Goal: Information Seeking & Learning: Learn about a topic

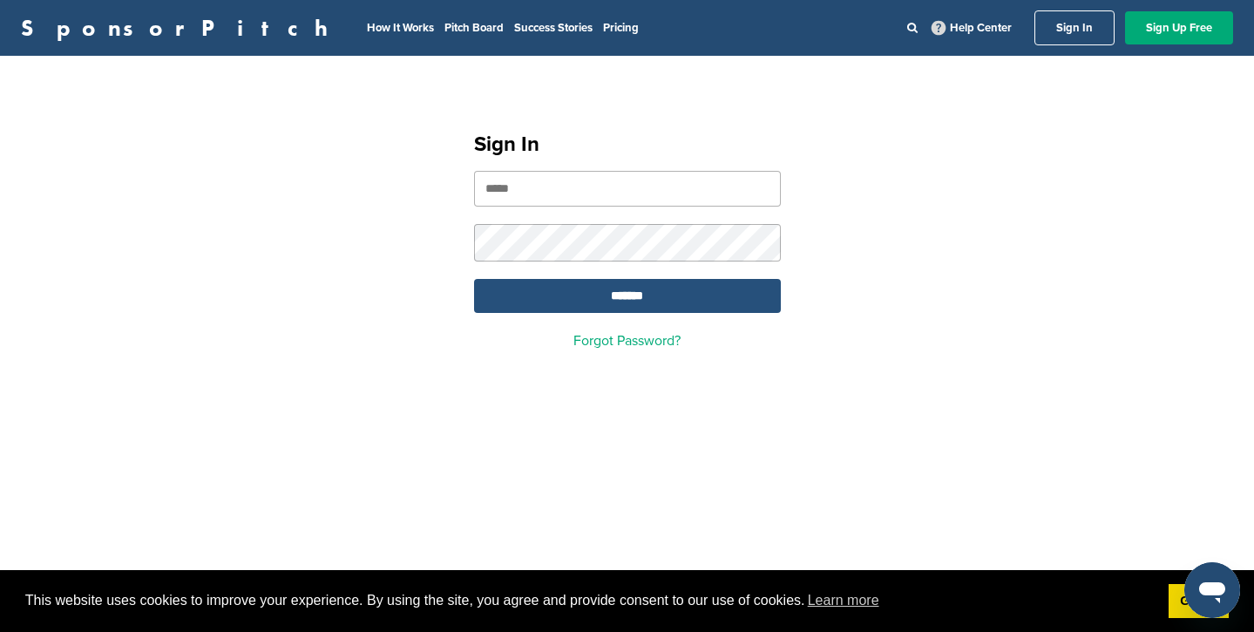
type input "**********"
click at [613, 291] on input "*******" at bounding box center [627, 296] width 307 height 34
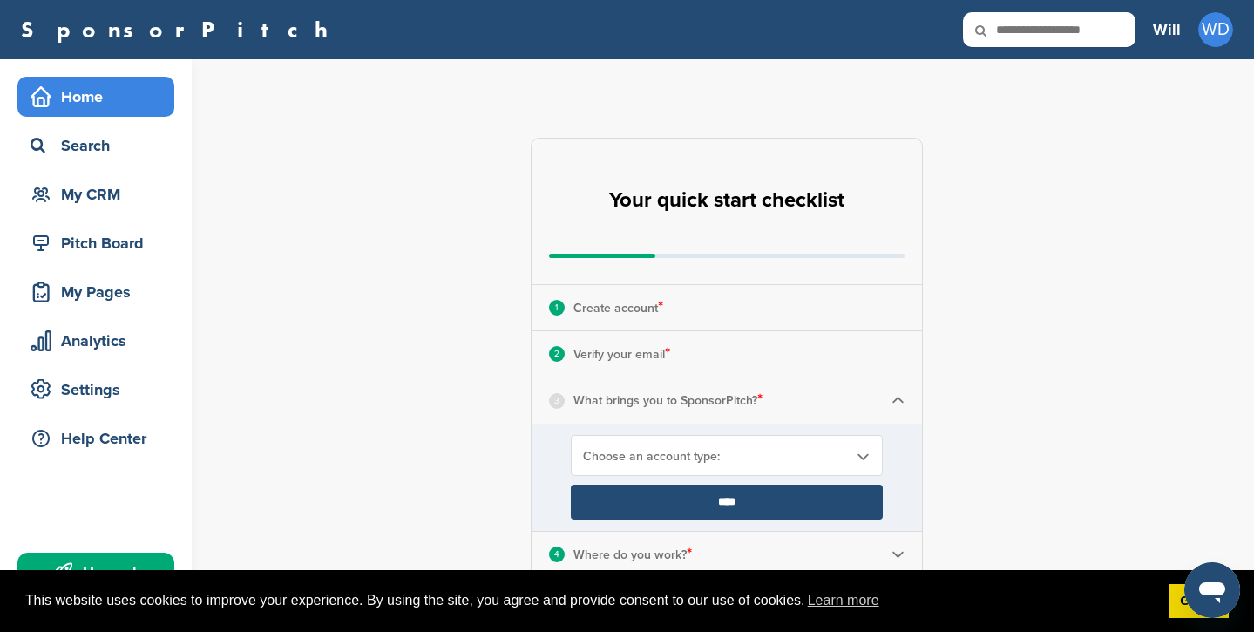
click at [96, 86] on div "Home" at bounding box center [100, 96] width 148 height 31
click at [94, 91] on div "Home" at bounding box center [100, 96] width 148 height 31
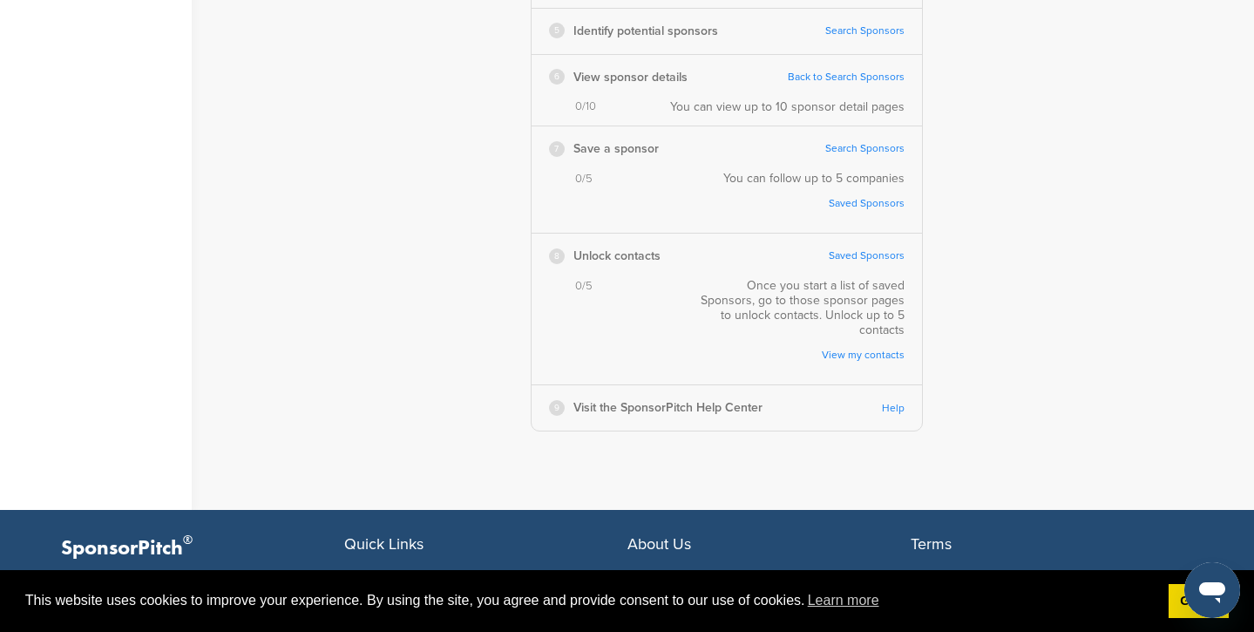
scroll to position [239, 0]
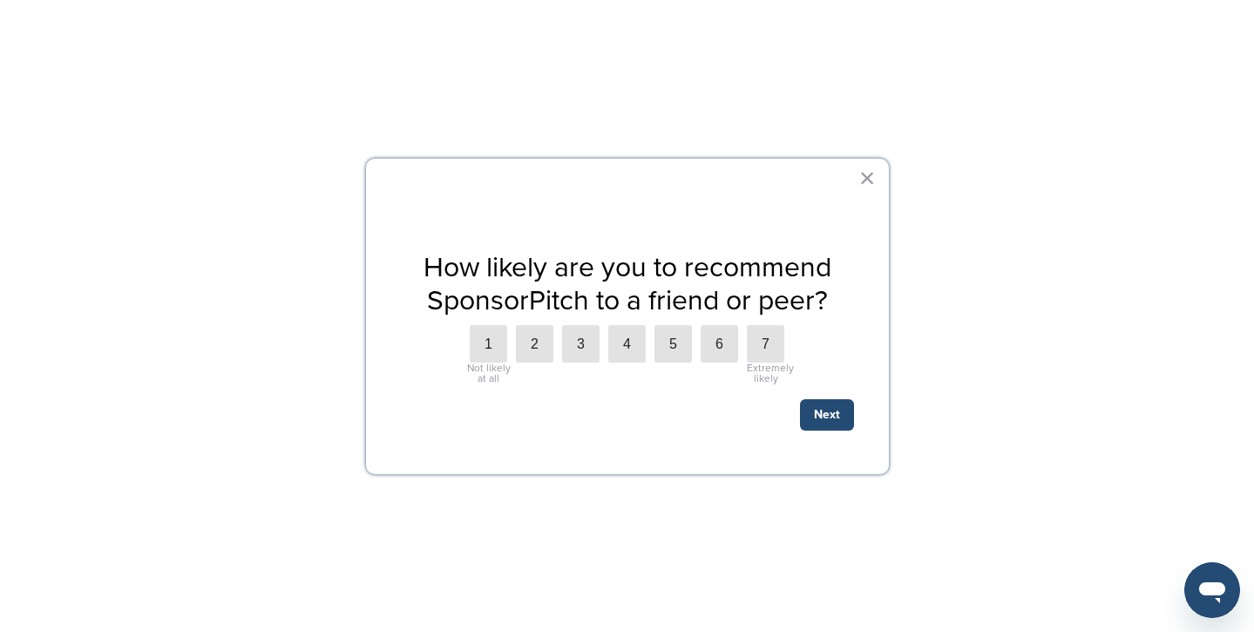
scroll to position [86, 0]
click at [859, 181] on button "×" at bounding box center [867, 178] width 17 height 28
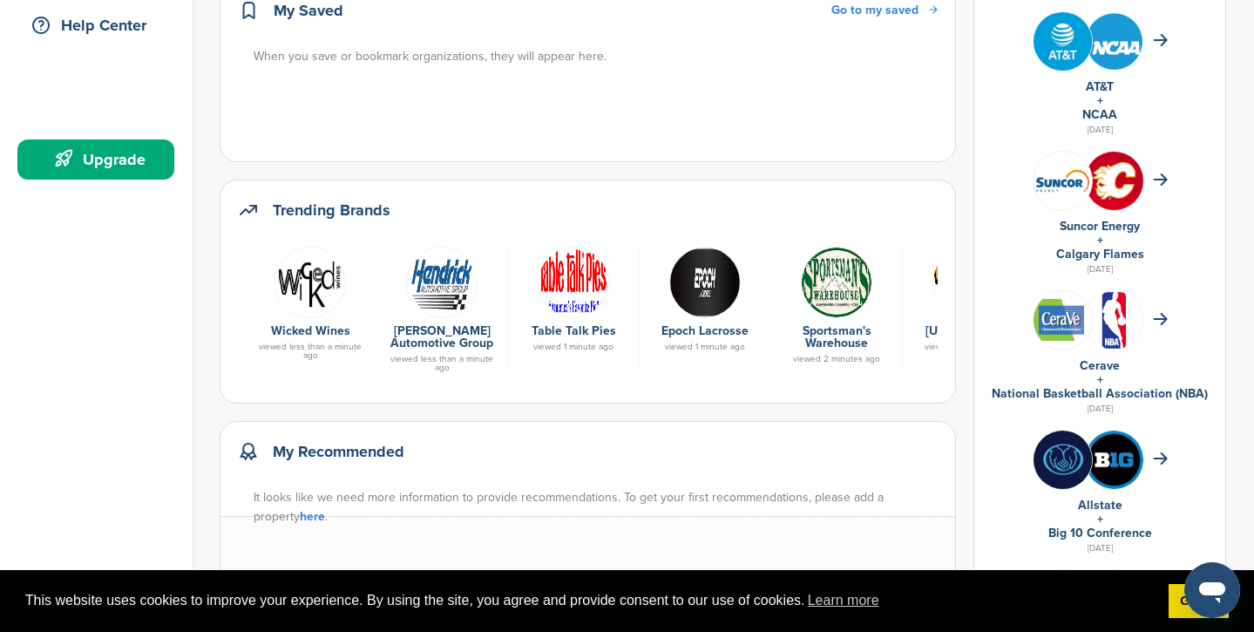
scroll to position [0, 0]
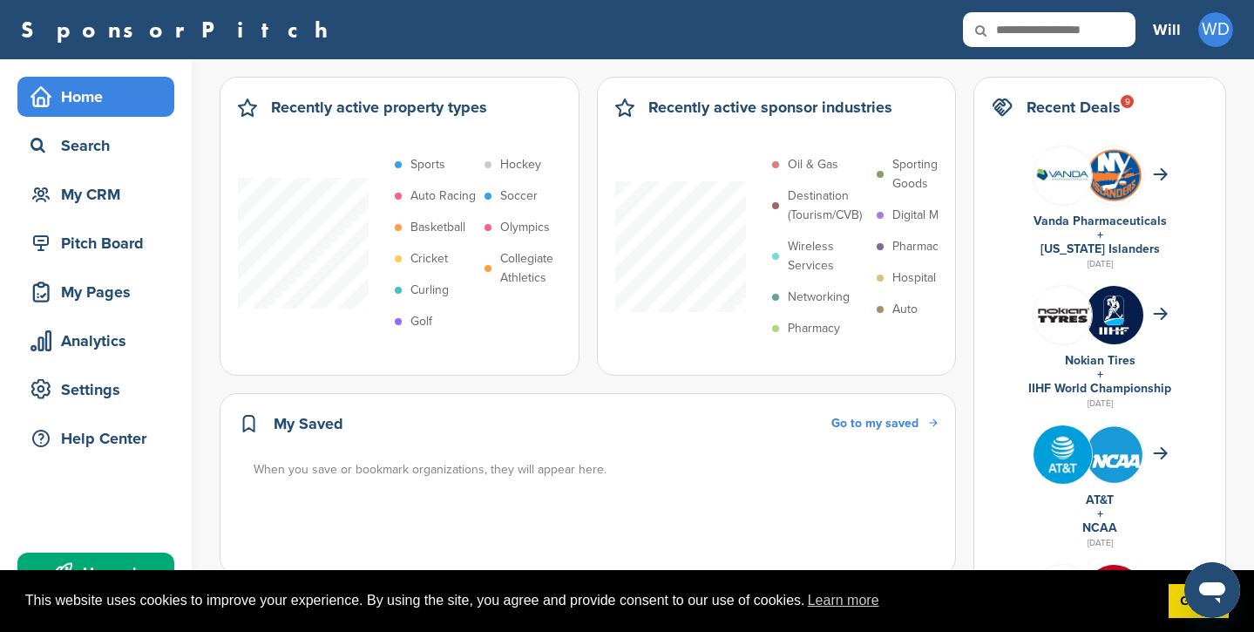
click at [1100, 107] on h2 "Recent Deals 9" at bounding box center [1073, 107] width 94 height 24
click at [1133, 100] on div "9" at bounding box center [1126, 101] width 13 height 13
click at [1009, 107] on icon at bounding box center [1001, 107] width 21 height 21
click at [1086, 181] on img at bounding box center [1062, 175] width 58 height 58
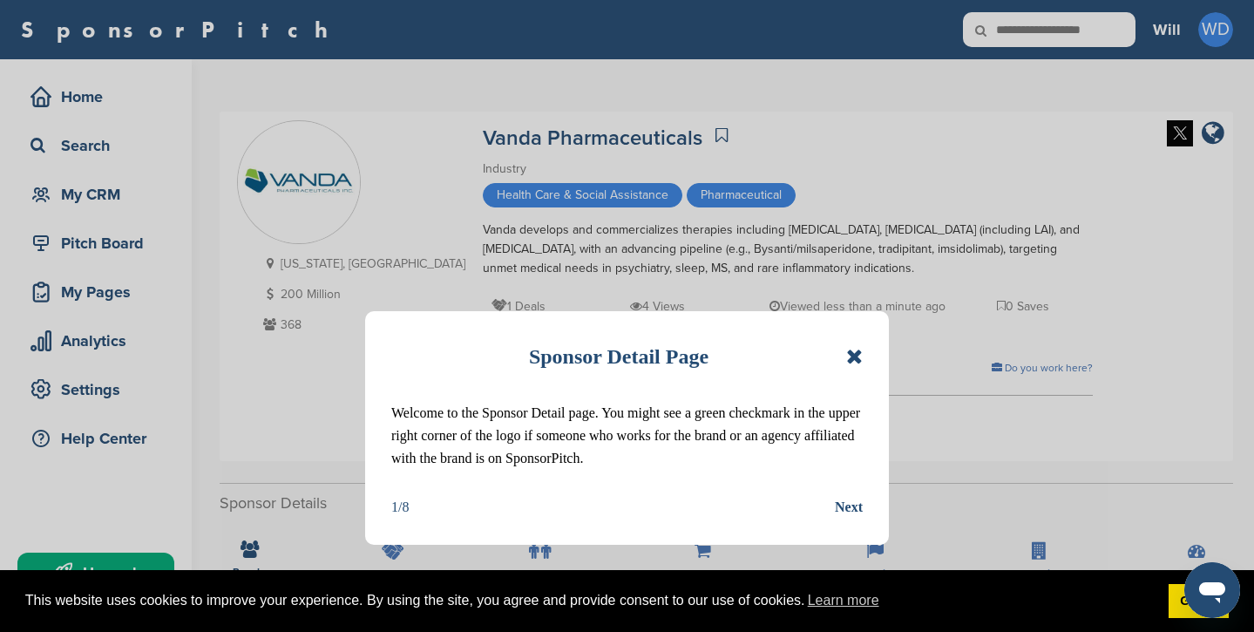
click at [858, 348] on icon at bounding box center [854, 356] width 17 height 21
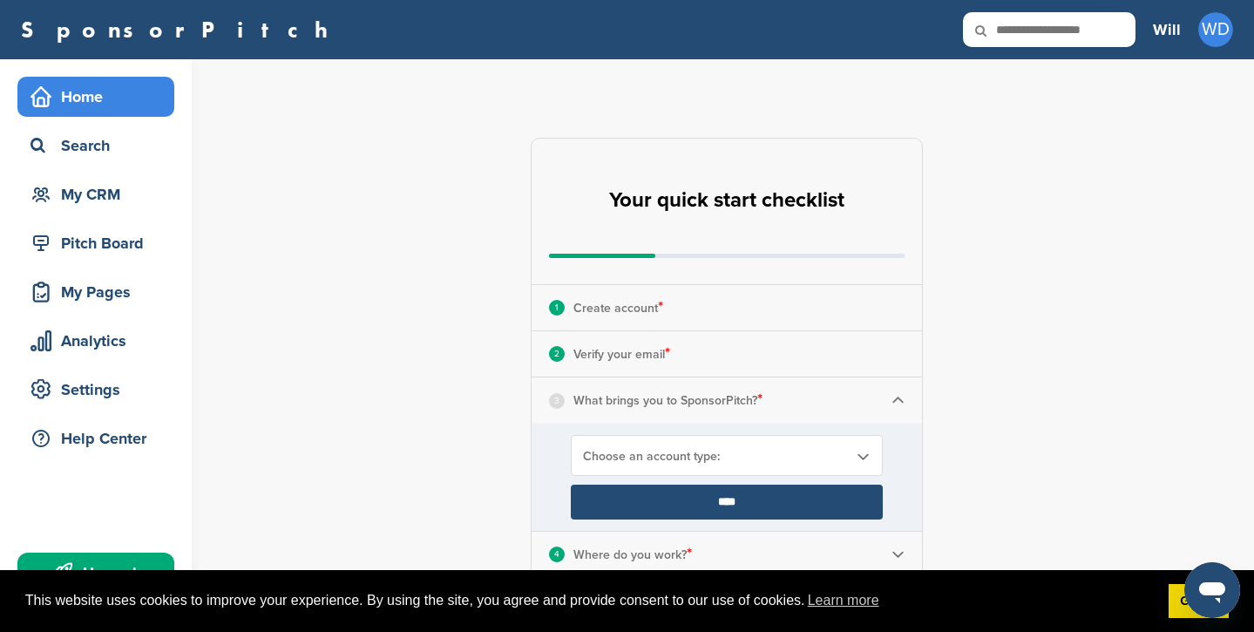
click at [67, 94] on div "Home" at bounding box center [100, 96] width 148 height 31
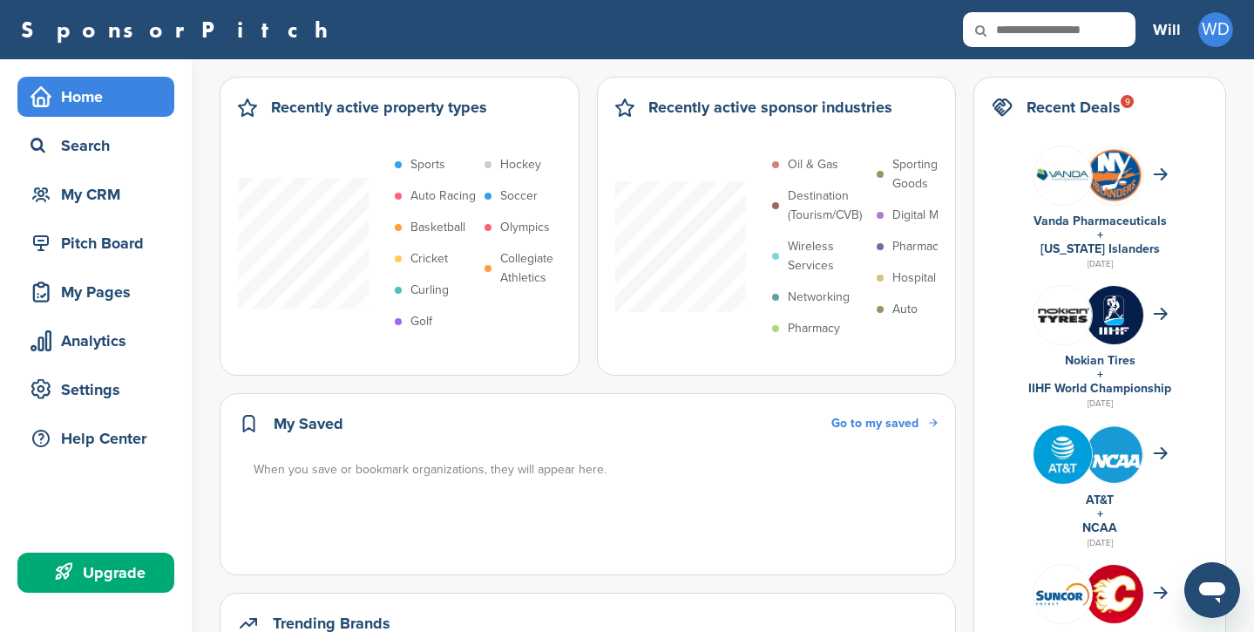
click at [86, 33] on link "SponsorPitch" at bounding box center [180, 29] width 318 height 23
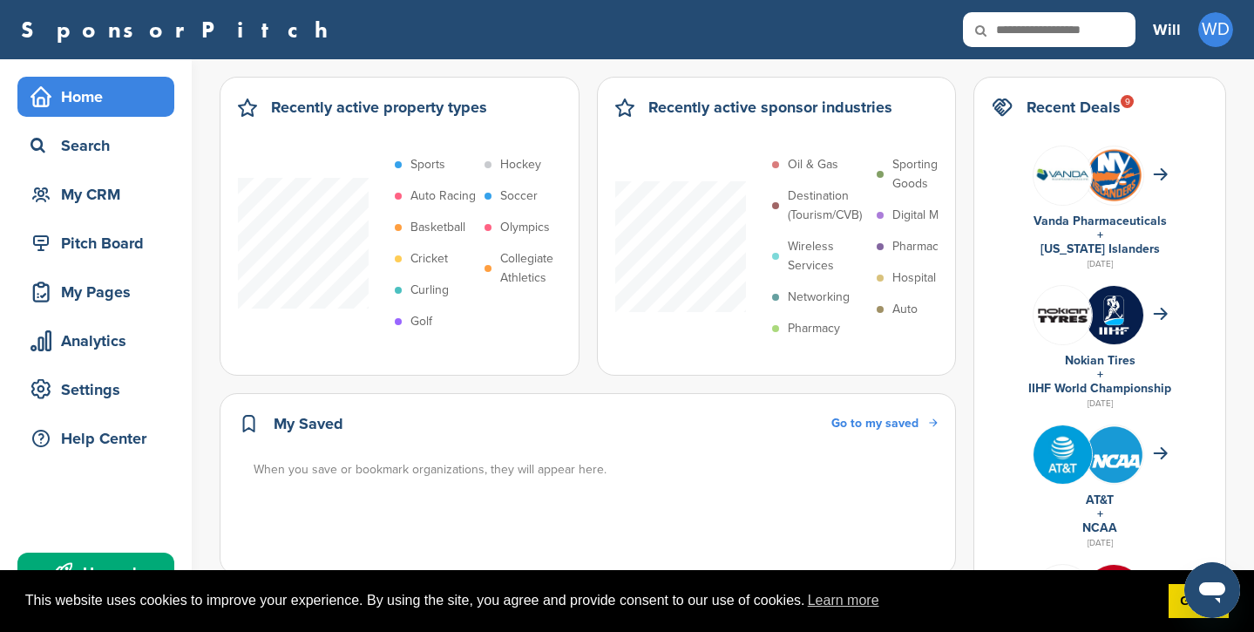
click at [434, 225] on p "Basketball" at bounding box center [437, 227] width 55 height 19
click at [436, 225] on p "Basketball" at bounding box center [437, 227] width 55 height 19
click at [524, 270] on p "Collegiate Athletics" at bounding box center [540, 268] width 80 height 38
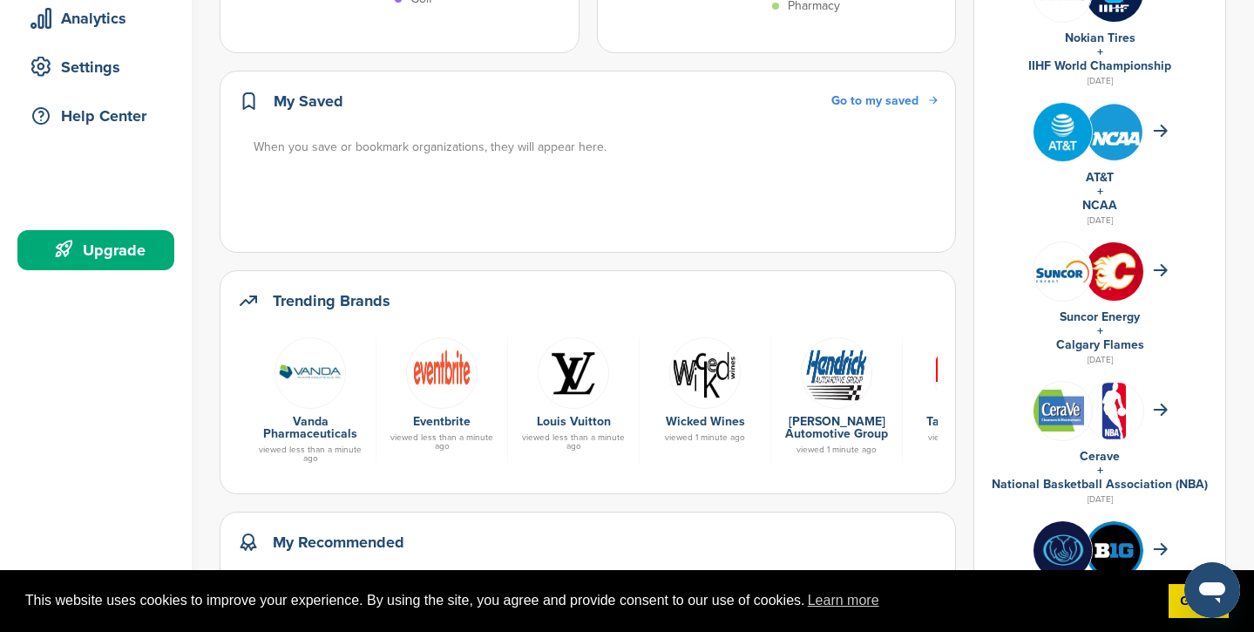
scroll to position [328, 0]
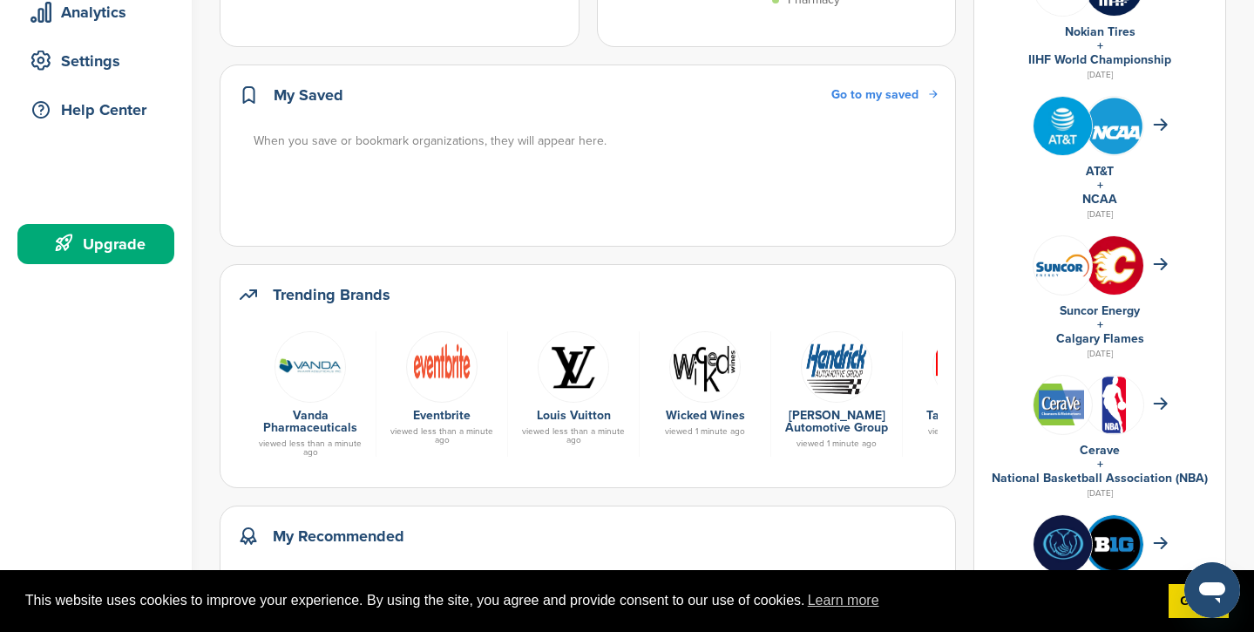
click at [337, 297] on h2 "Trending Brands" at bounding box center [332, 294] width 118 height 24
click at [247, 304] on icon at bounding box center [248, 294] width 21 height 21
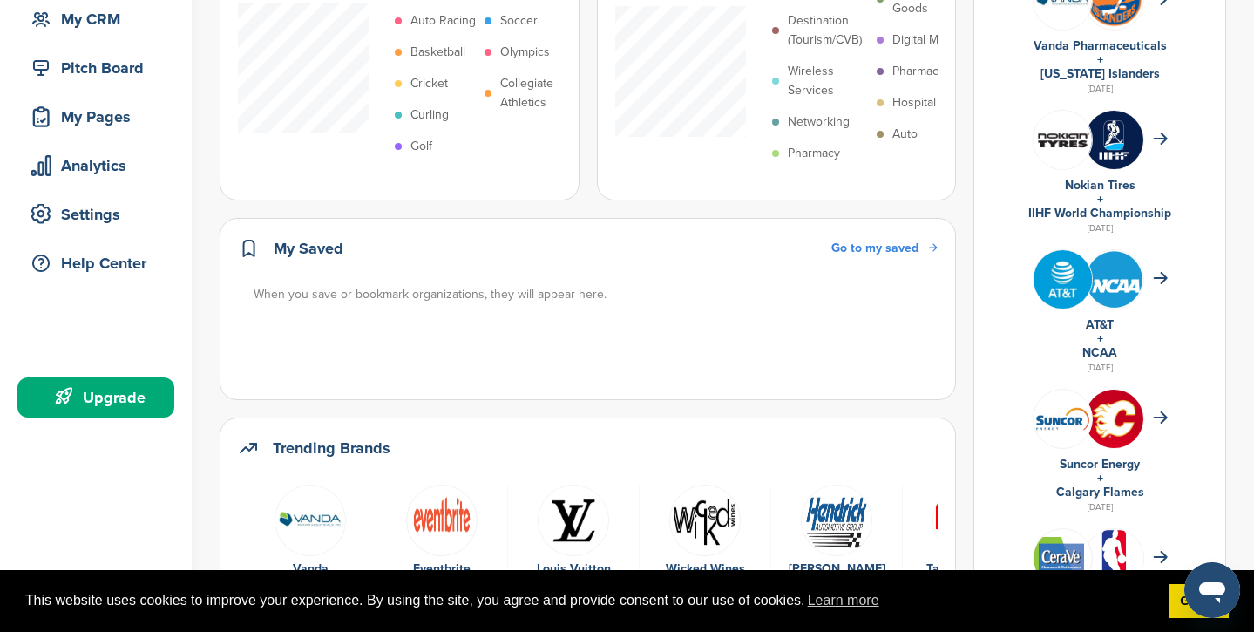
scroll to position [0, 0]
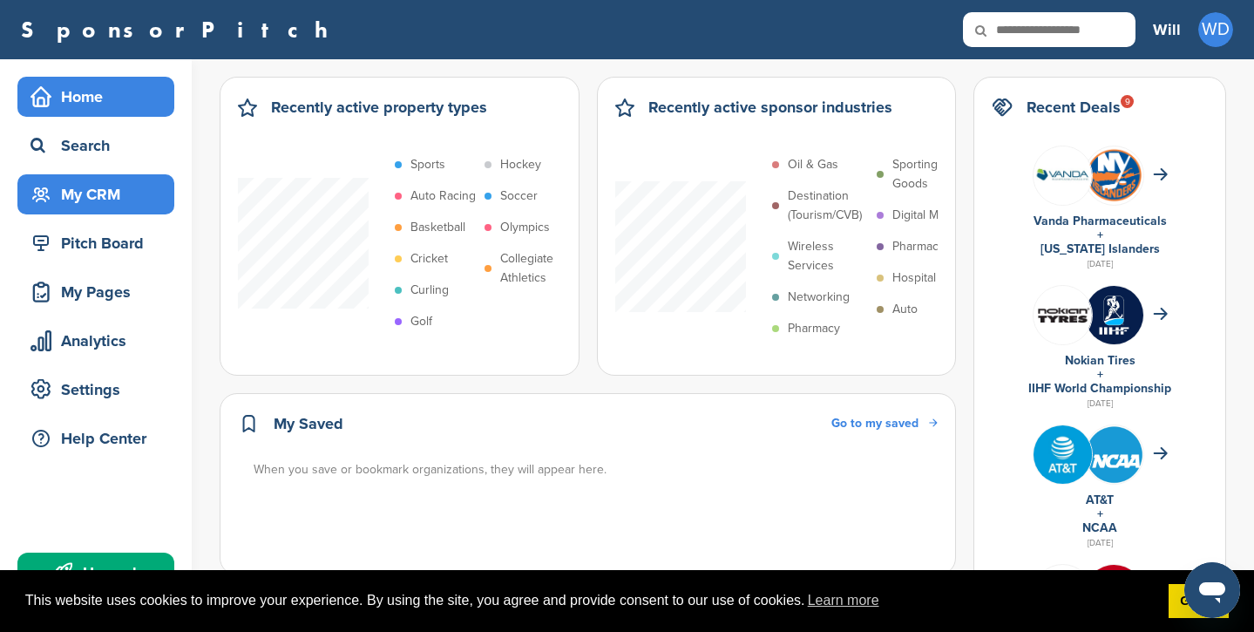
click at [99, 193] on div "My CRM" at bounding box center [100, 194] width 148 height 31
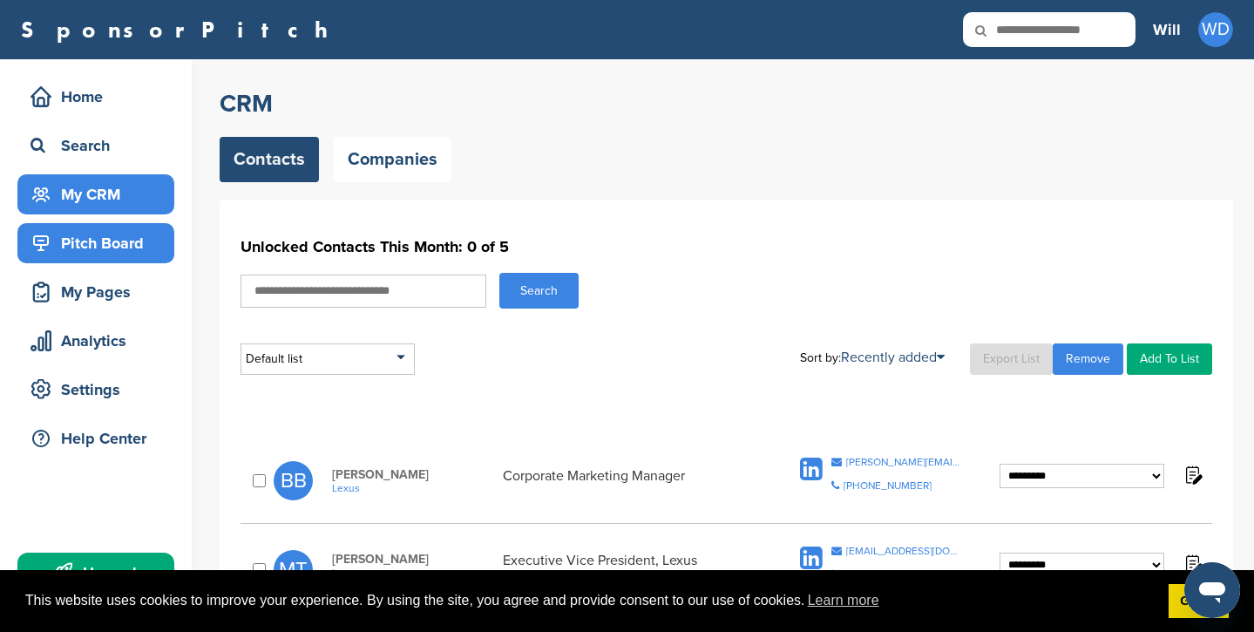
click at [100, 247] on div "Pitch Board" at bounding box center [100, 242] width 148 height 31
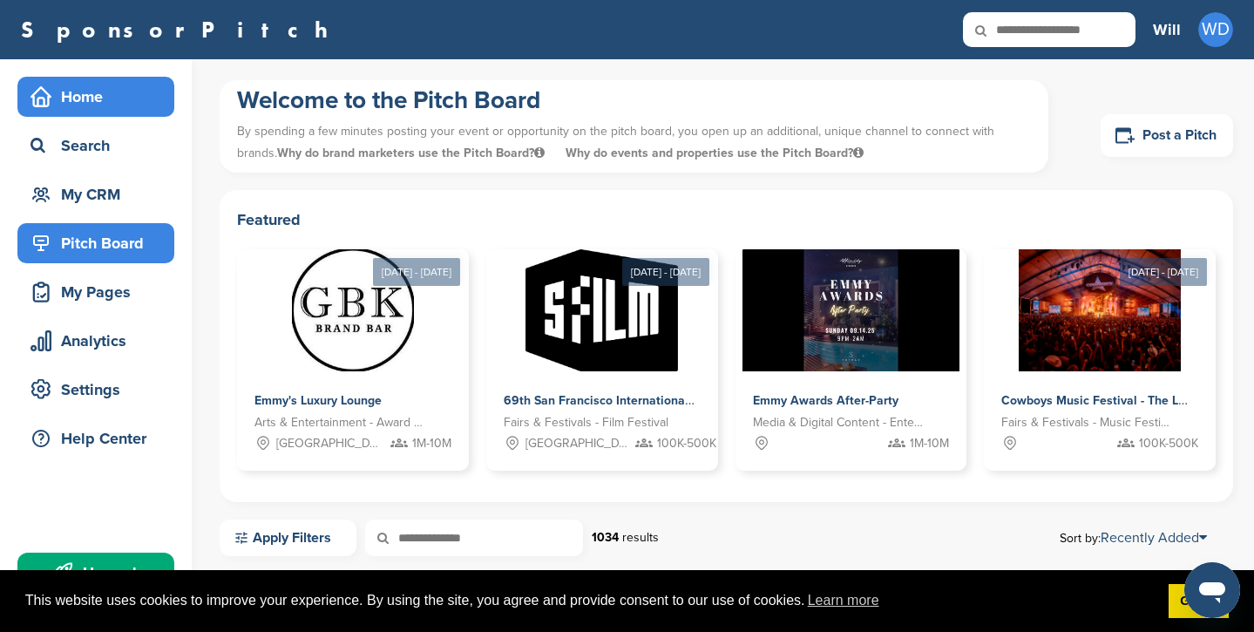
click at [87, 105] on div "Home" at bounding box center [100, 96] width 148 height 31
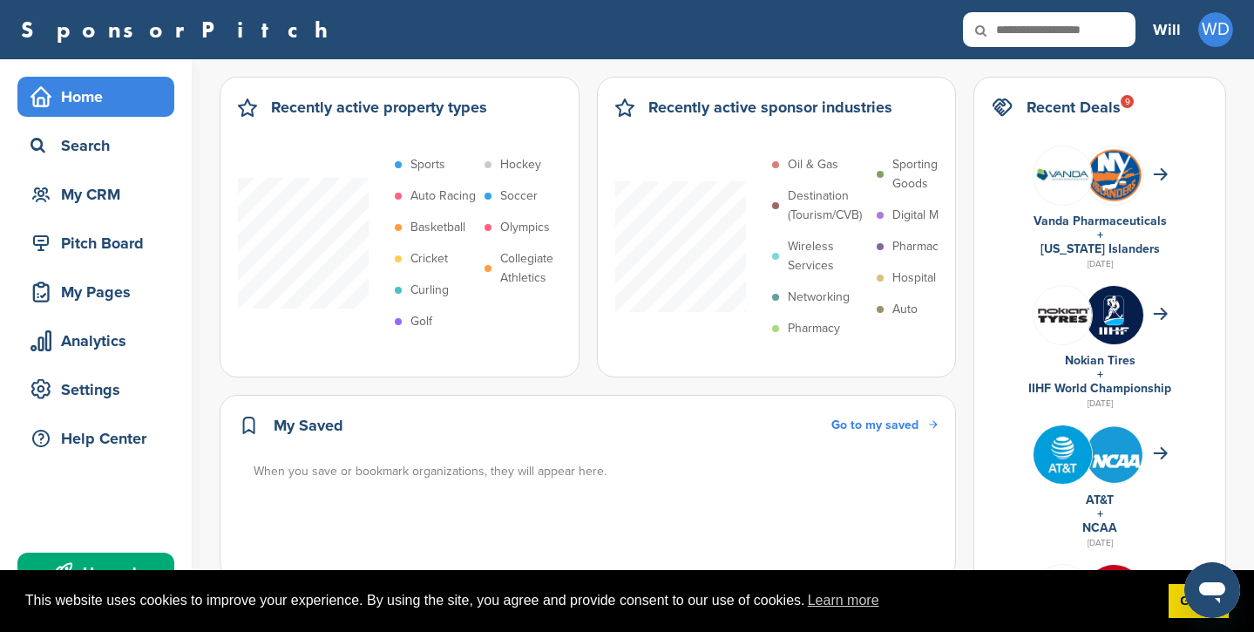
click at [1041, 41] on input "text" at bounding box center [1049, 29] width 173 height 35
type input "***"
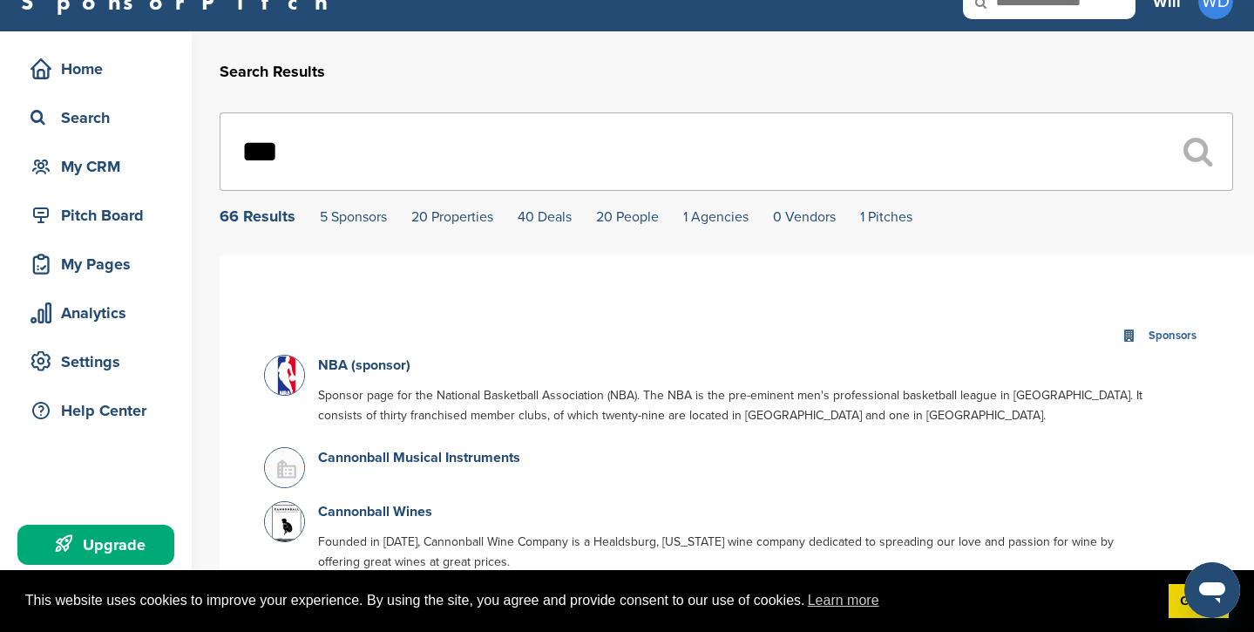
scroll to position [45, 0]
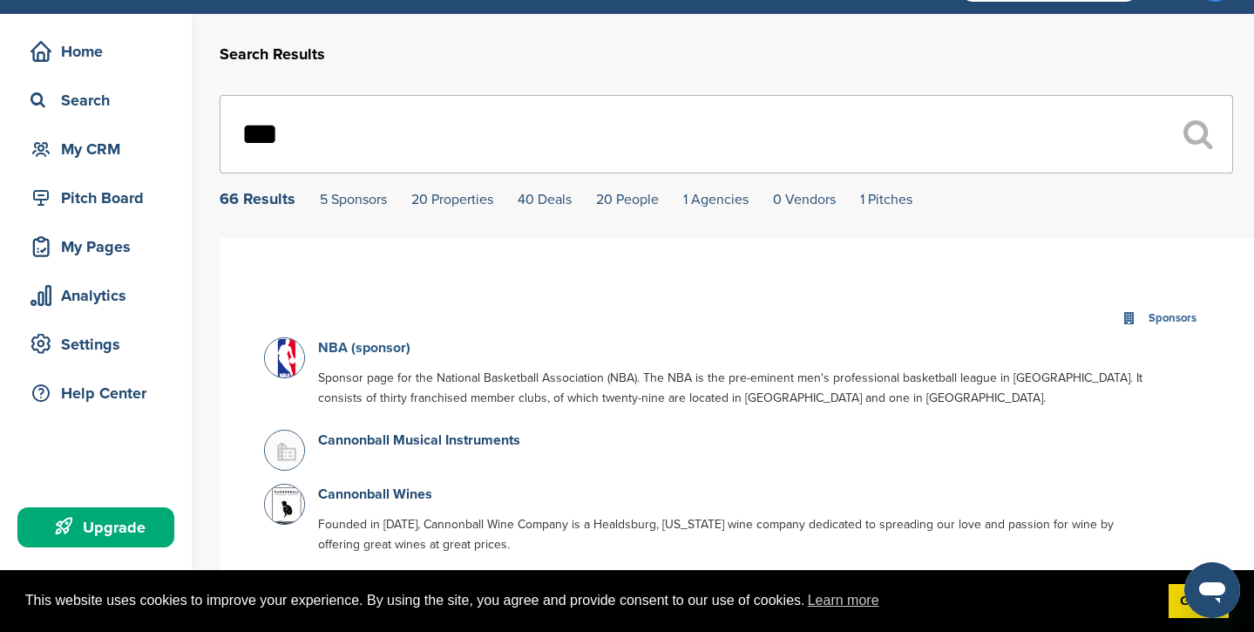
click at [353, 345] on link "NBA (sponsor)" at bounding box center [364, 347] width 92 height 17
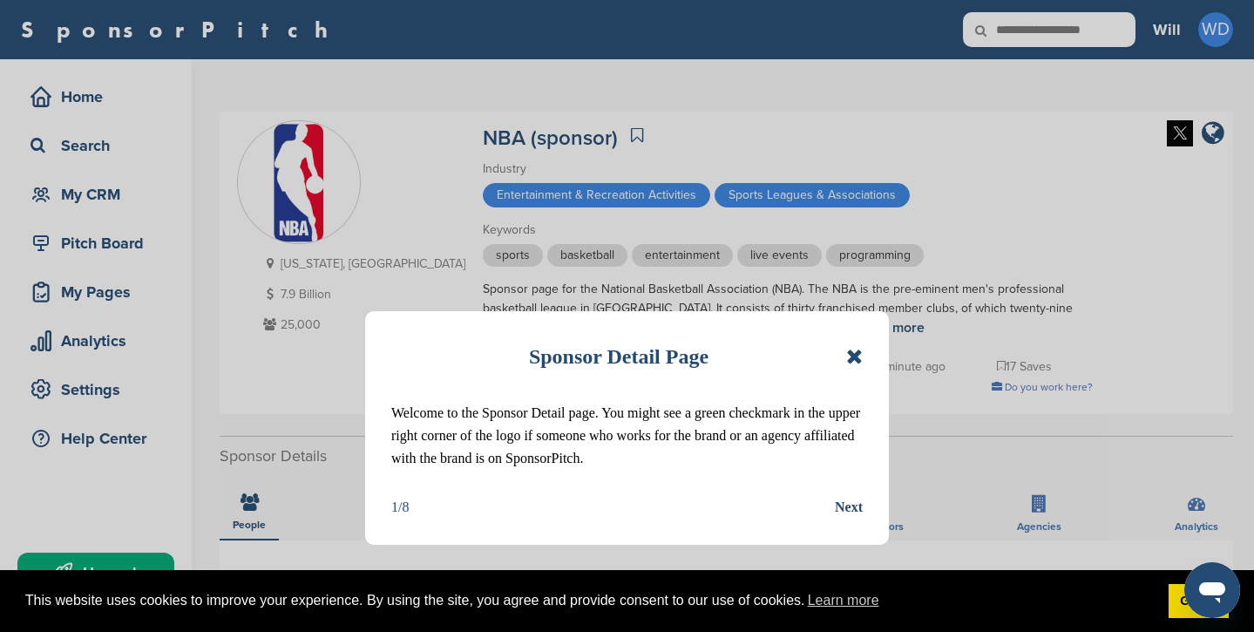
click at [852, 353] on icon at bounding box center [854, 356] width 17 height 21
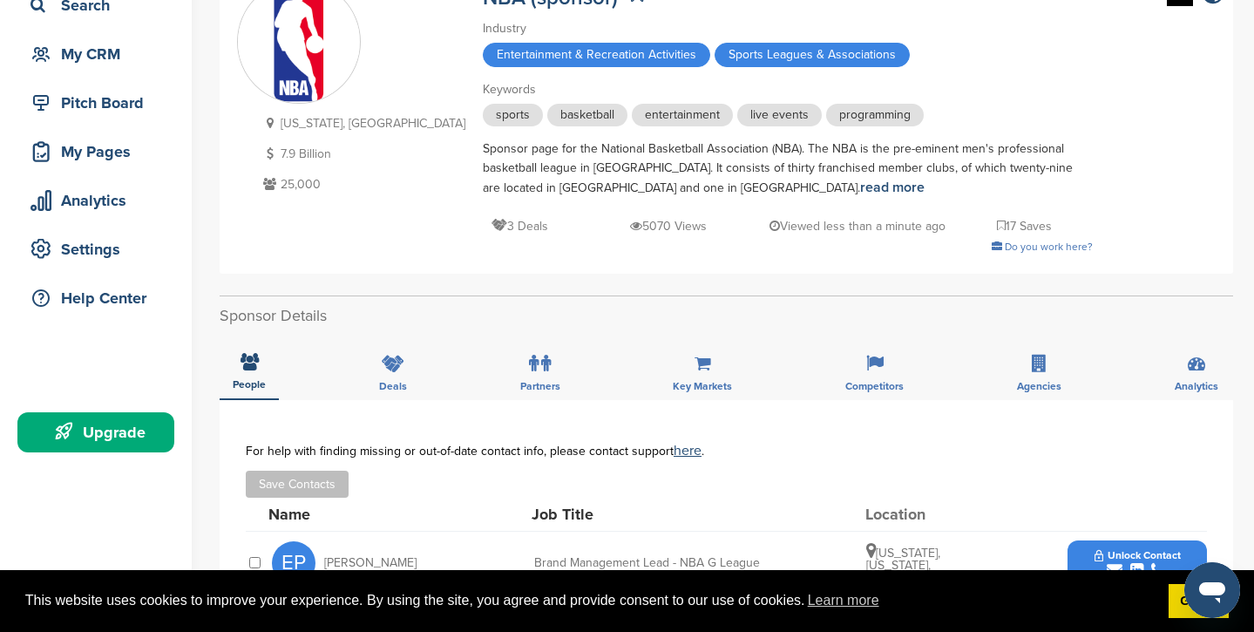
scroll to position [143, 0]
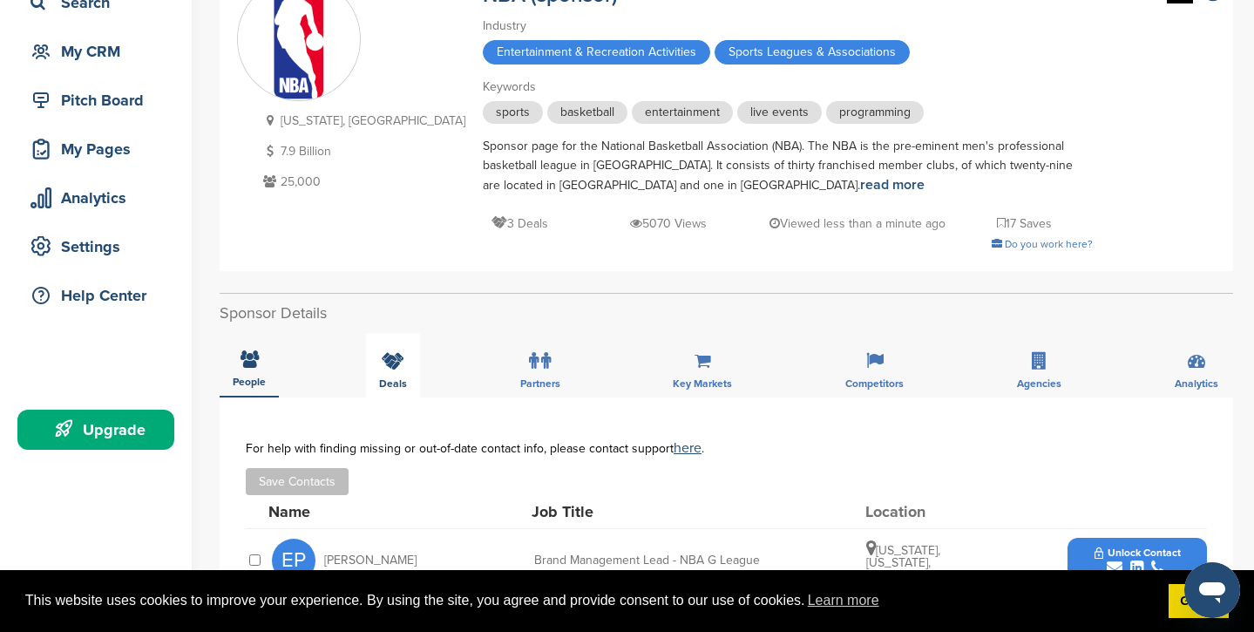
click at [400, 364] on icon at bounding box center [393, 360] width 23 height 17
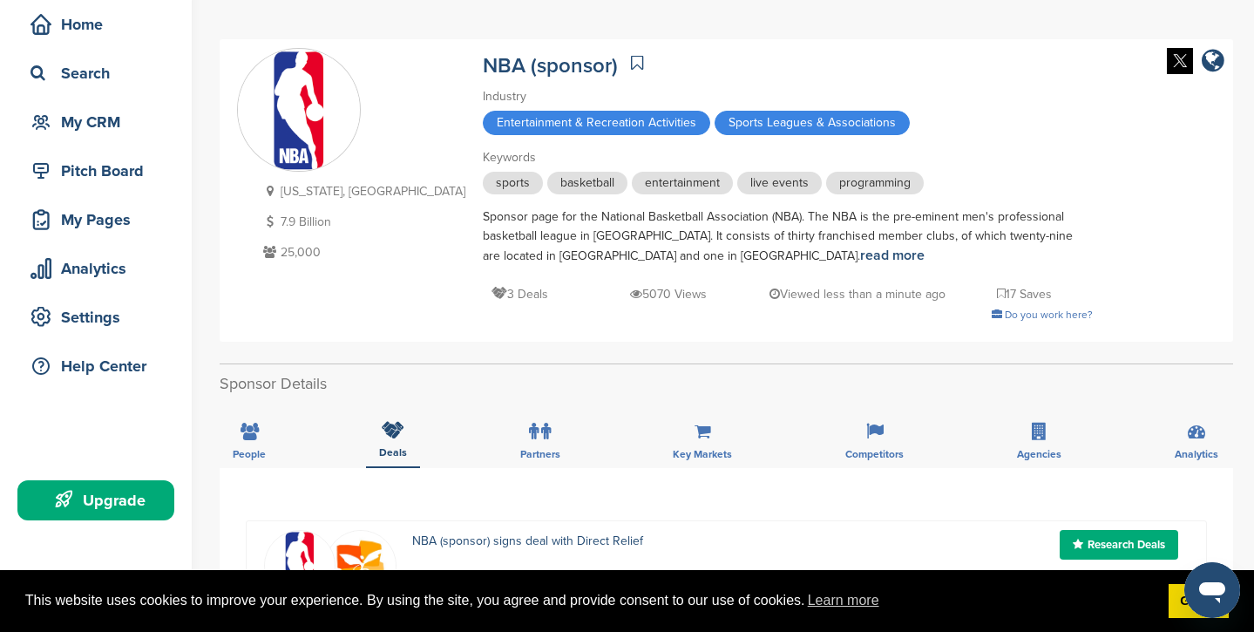
scroll to position [0, 0]
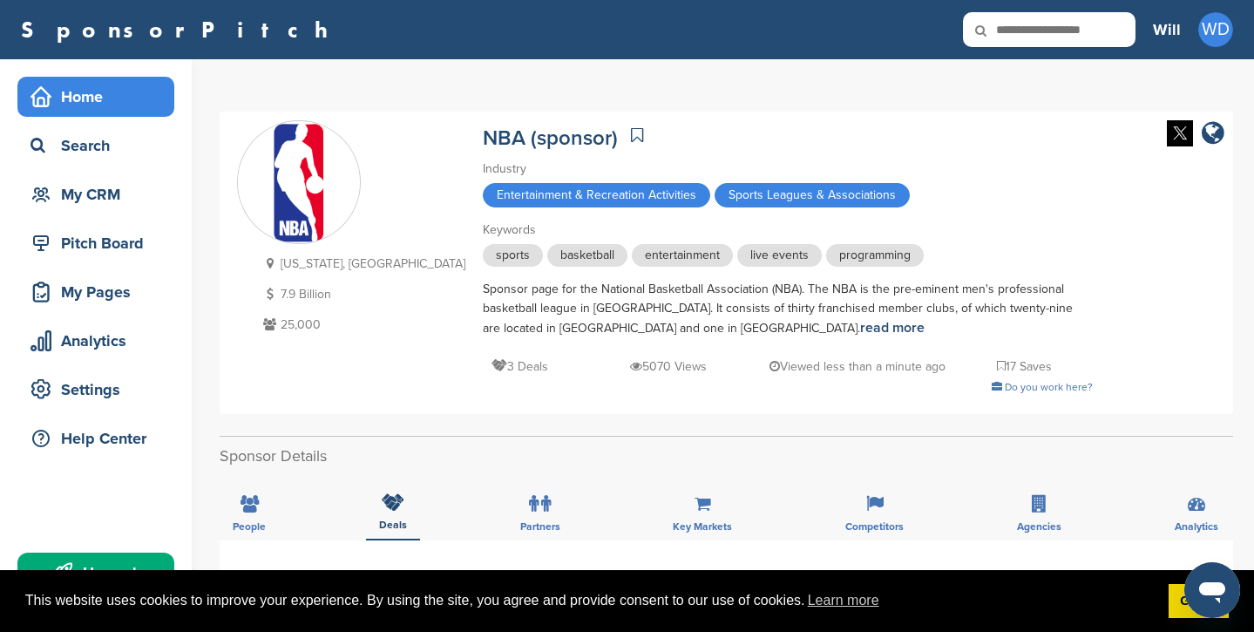
click at [91, 106] on div "Home" at bounding box center [100, 96] width 148 height 31
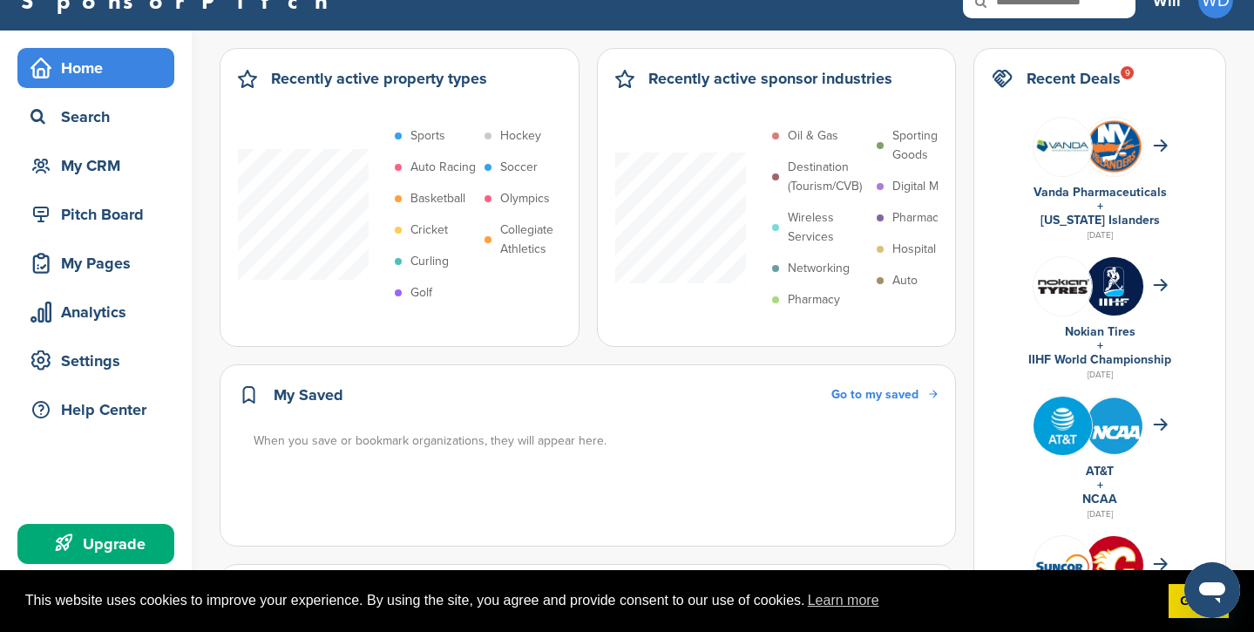
scroll to position [35, 0]
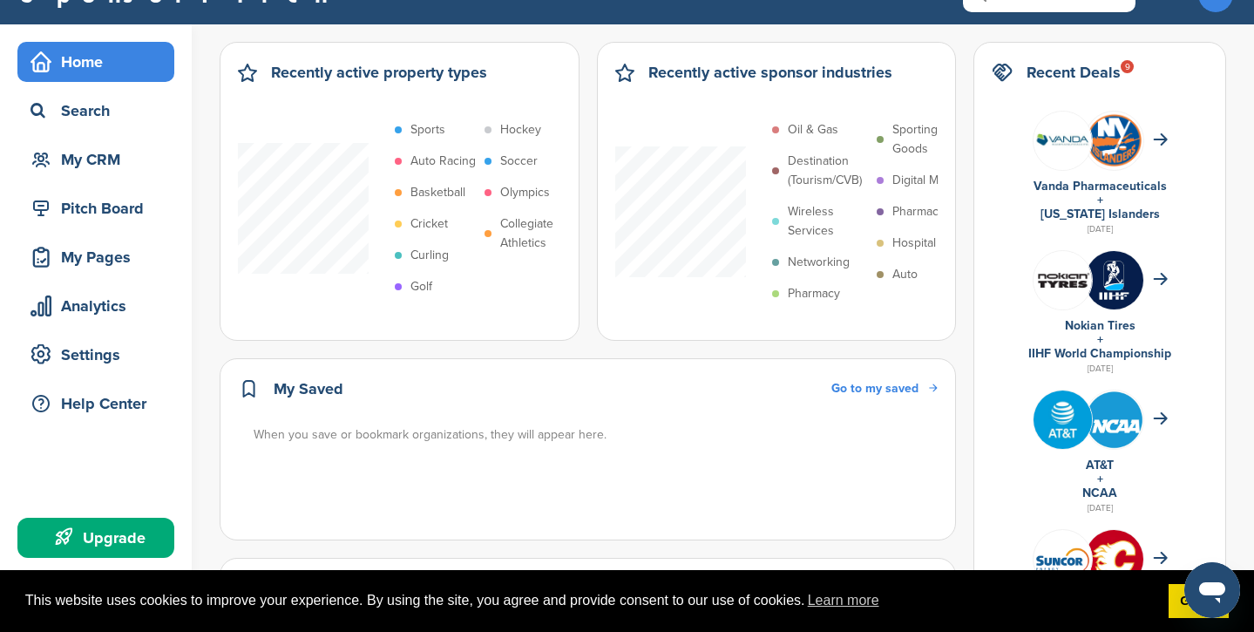
click at [813, 127] on p "Oil & Gas" at bounding box center [813, 129] width 51 height 19
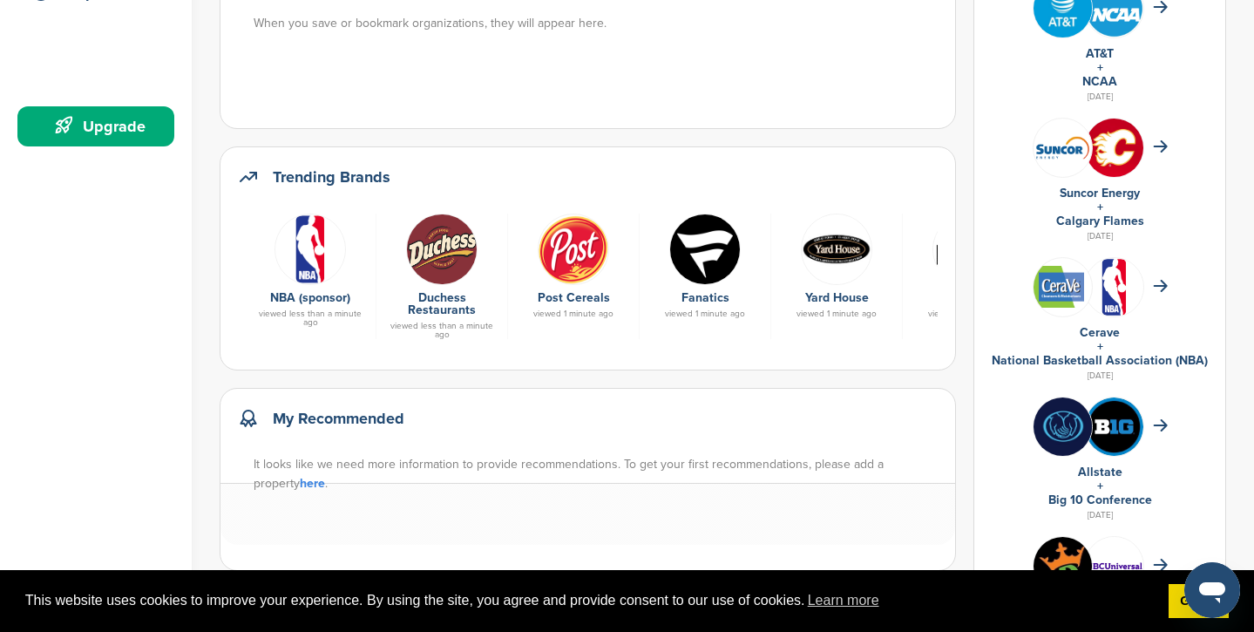
scroll to position [450, 0]
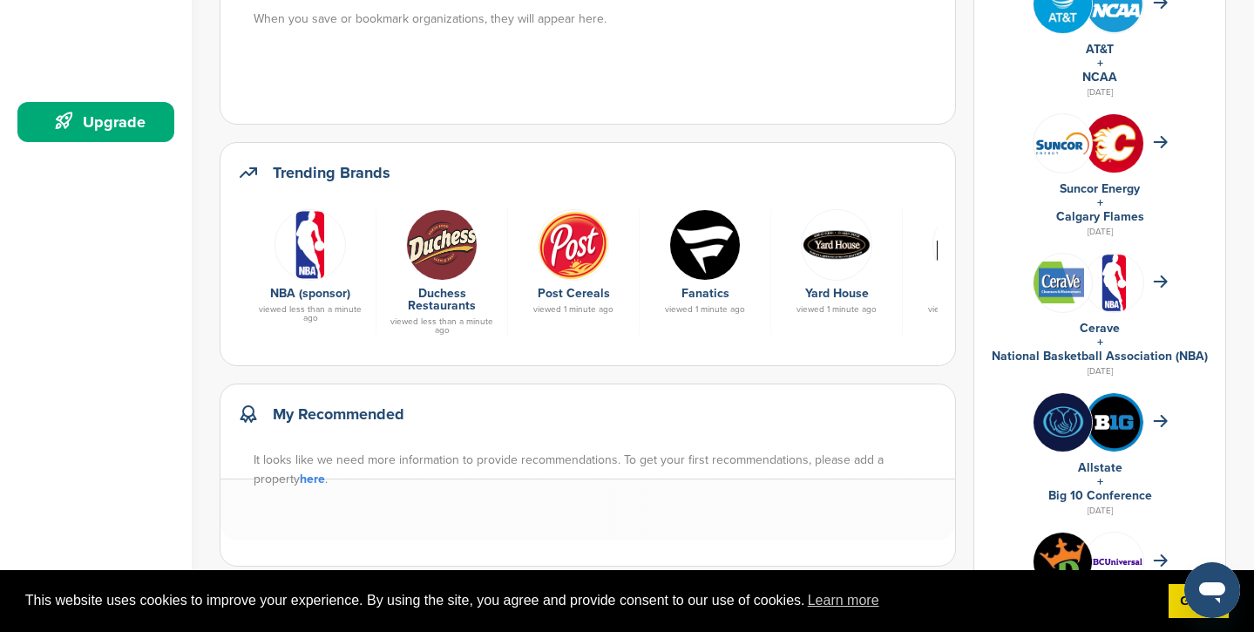
click at [1090, 291] on img at bounding box center [1062, 282] width 58 height 42
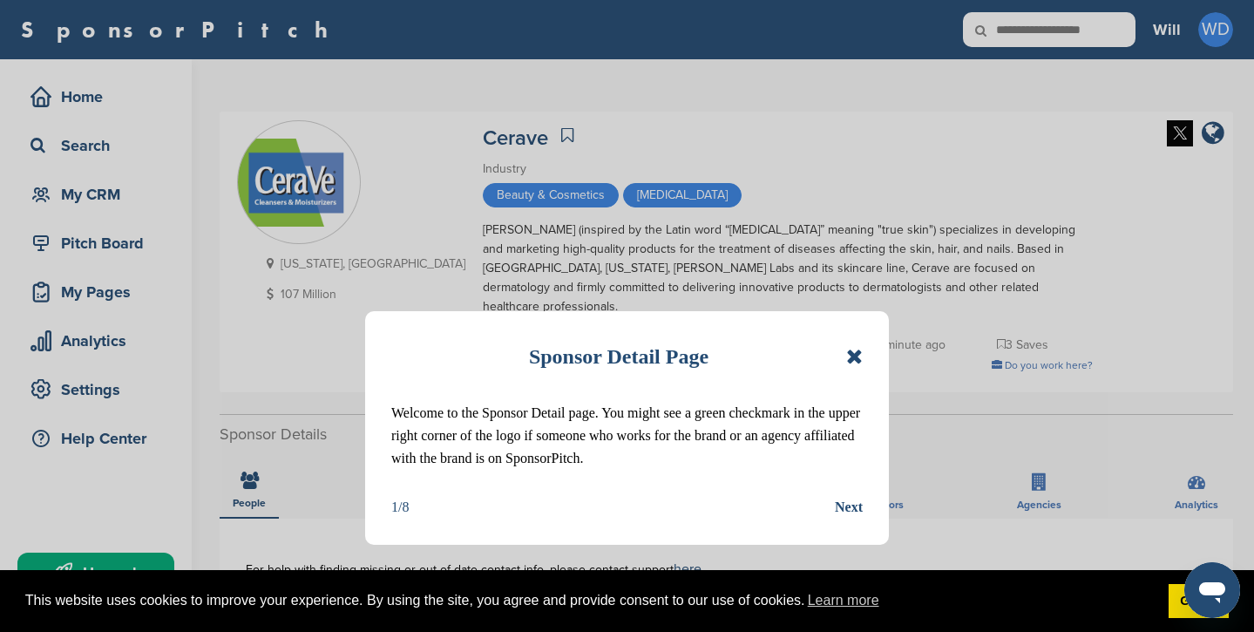
click at [849, 362] on icon at bounding box center [854, 356] width 17 height 21
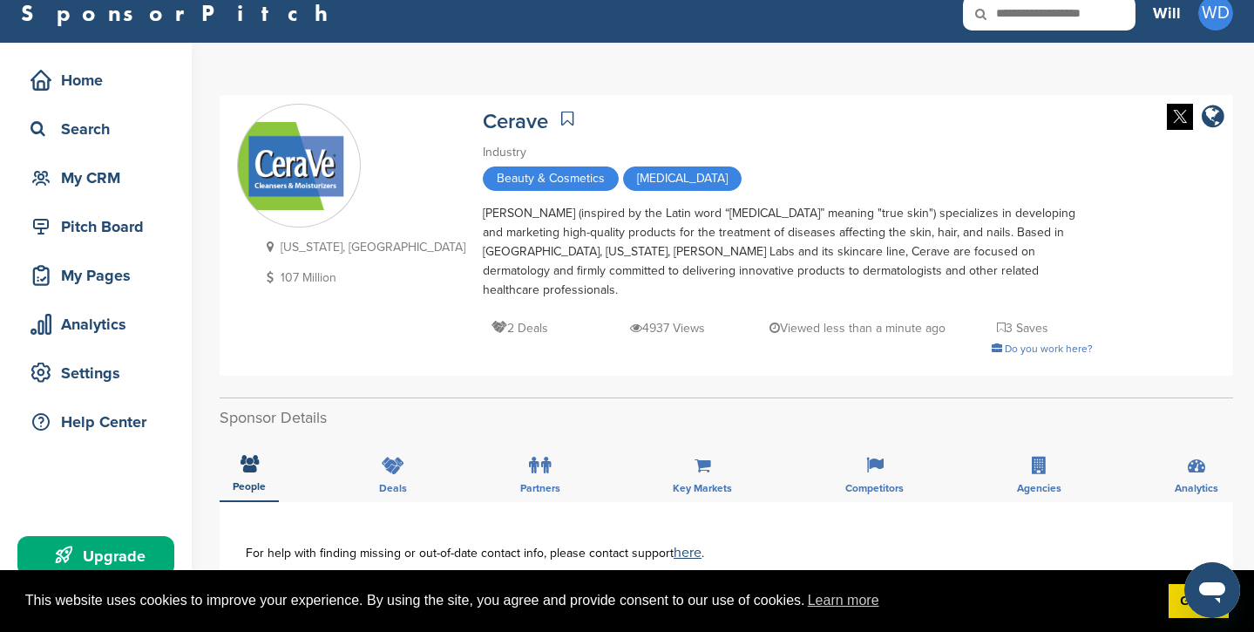
scroll to position [23, 0]
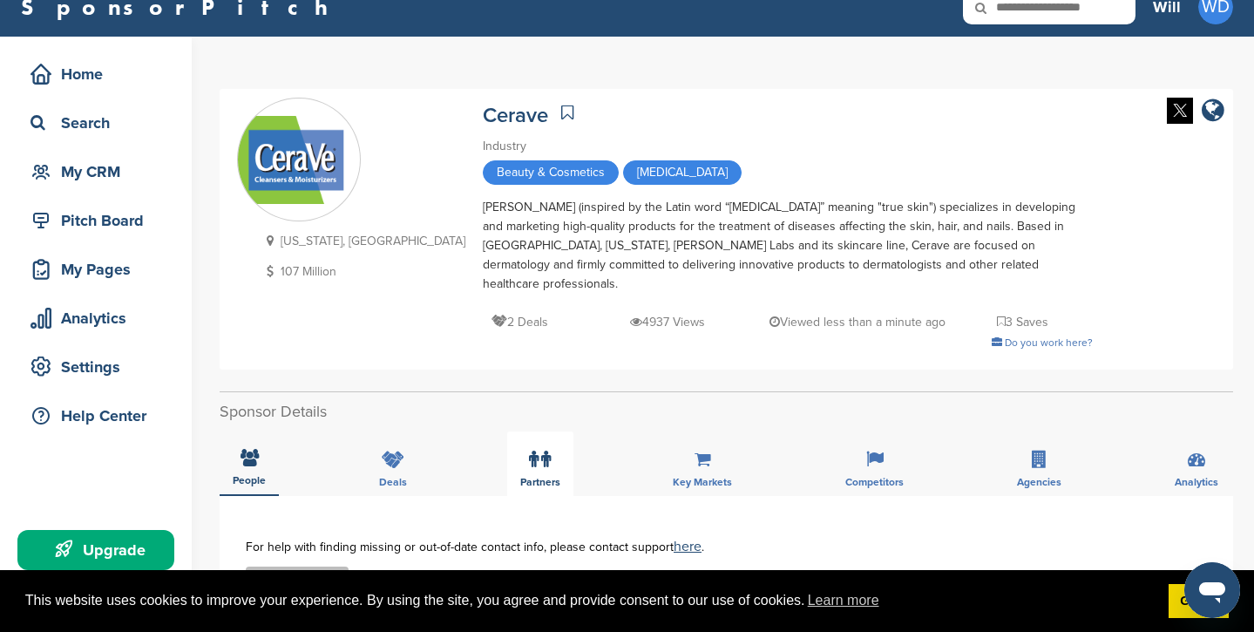
click at [537, 450] on icon at bounding box center [534, 458] width 10 height 17
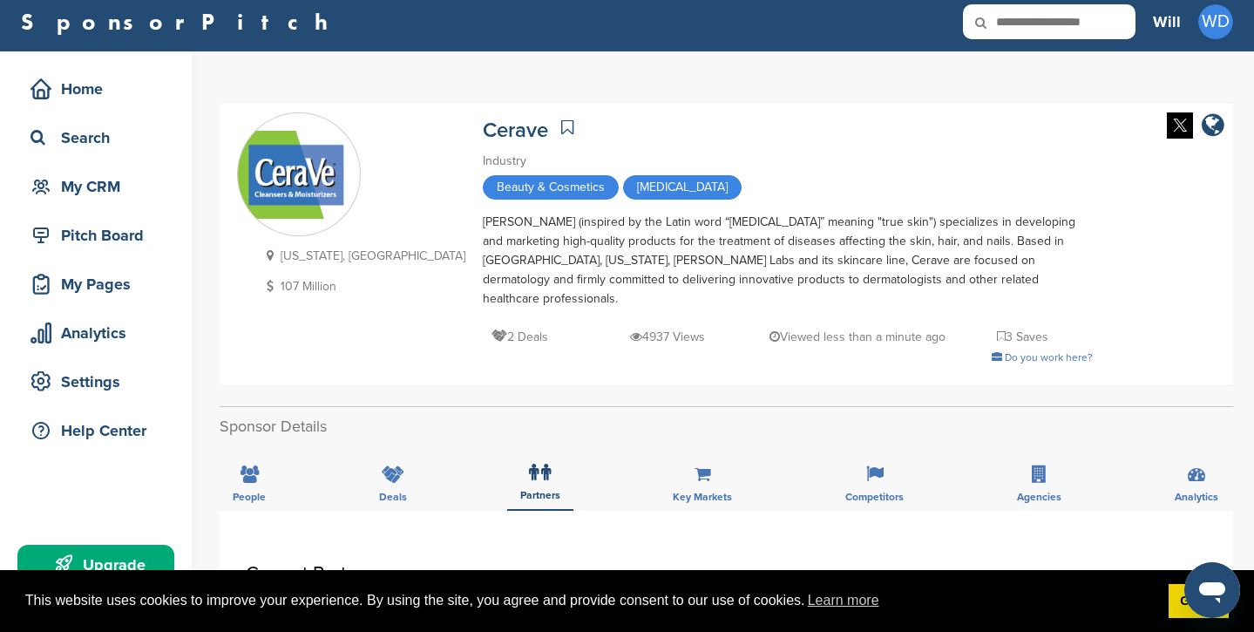
scroll to position [0, 0]
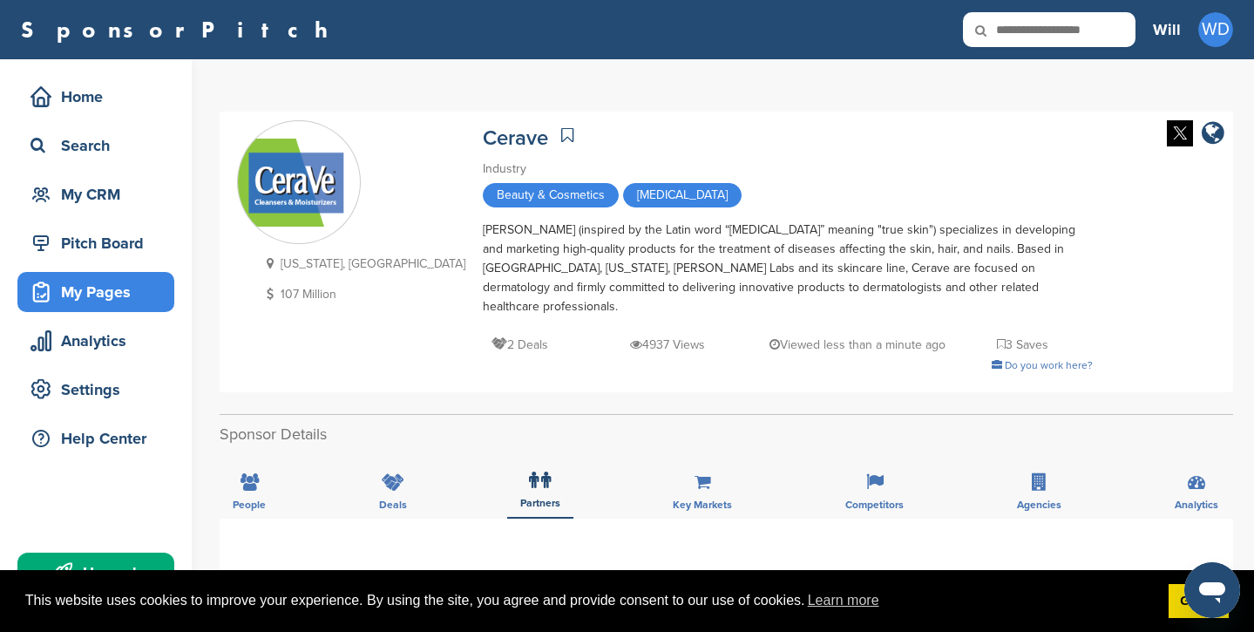
click at [112, 298] on div "My Pages" at bounding box center [100, 291] width 148 height 31
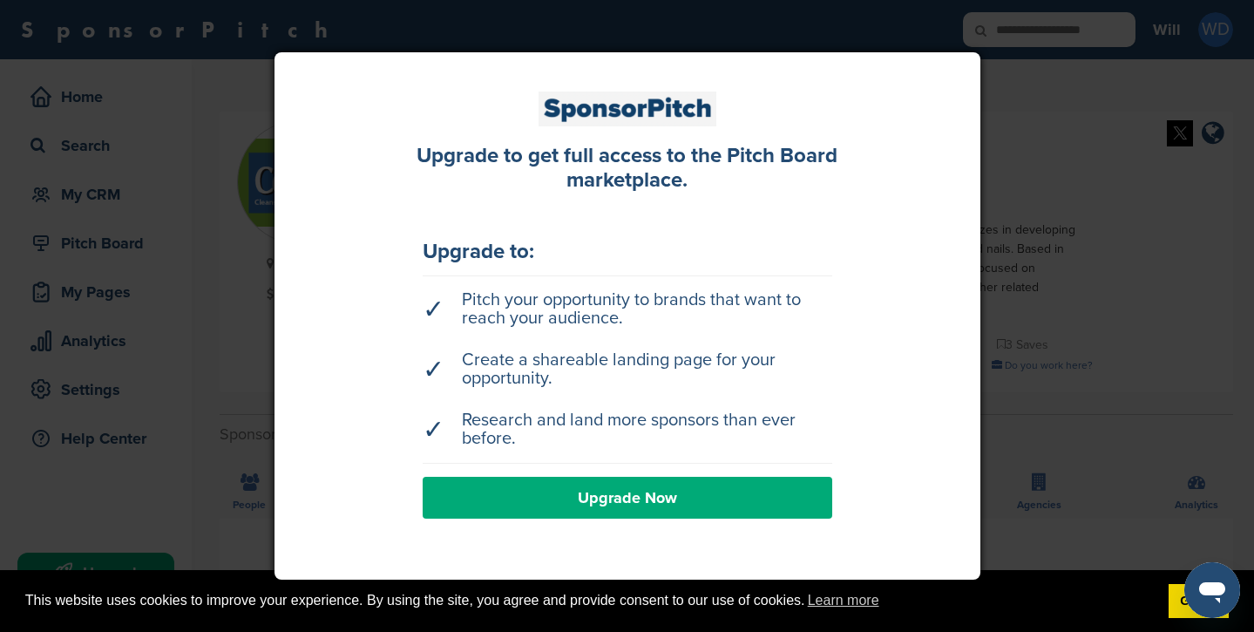
click at [1137, 170] on div at bounding box center [627, 316] width 1254 height 632
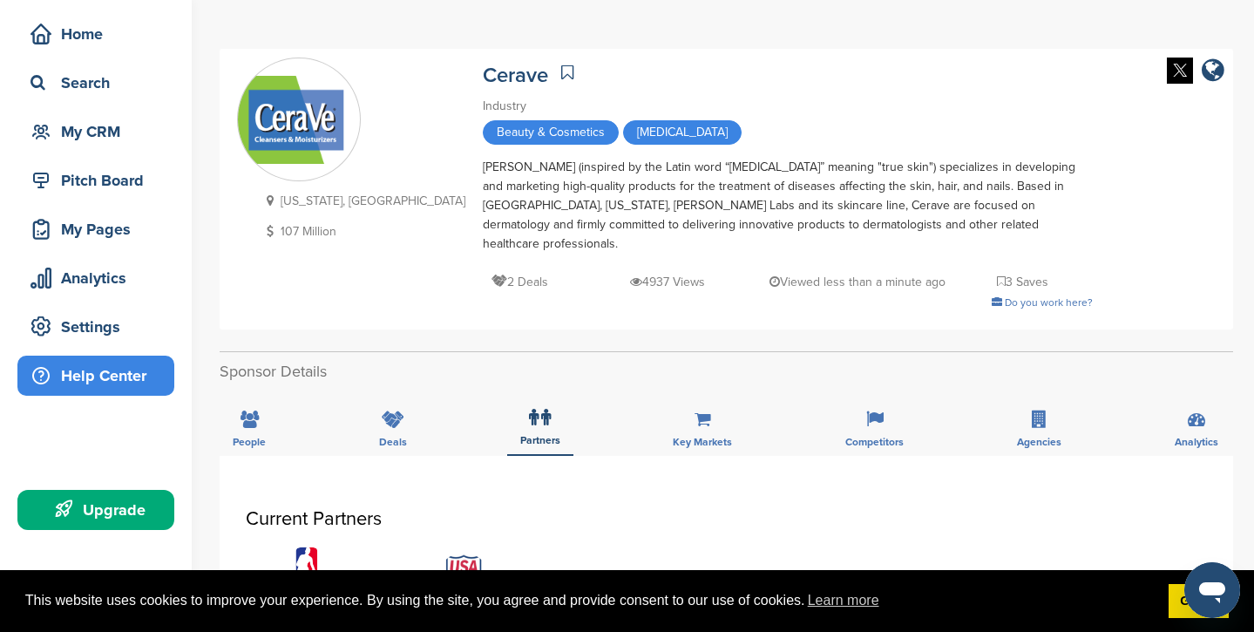
scroll to position [71, 0]
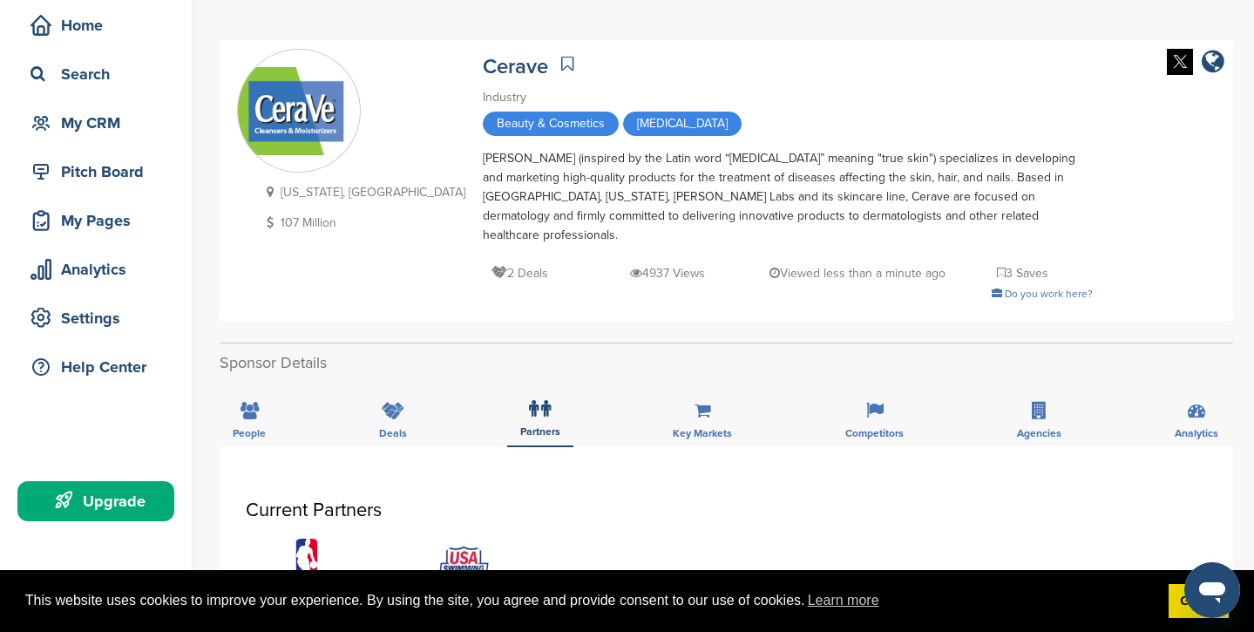
click at [107, 506] on div "Upgrade" at bounding box center [100, 500] width 148 height 31
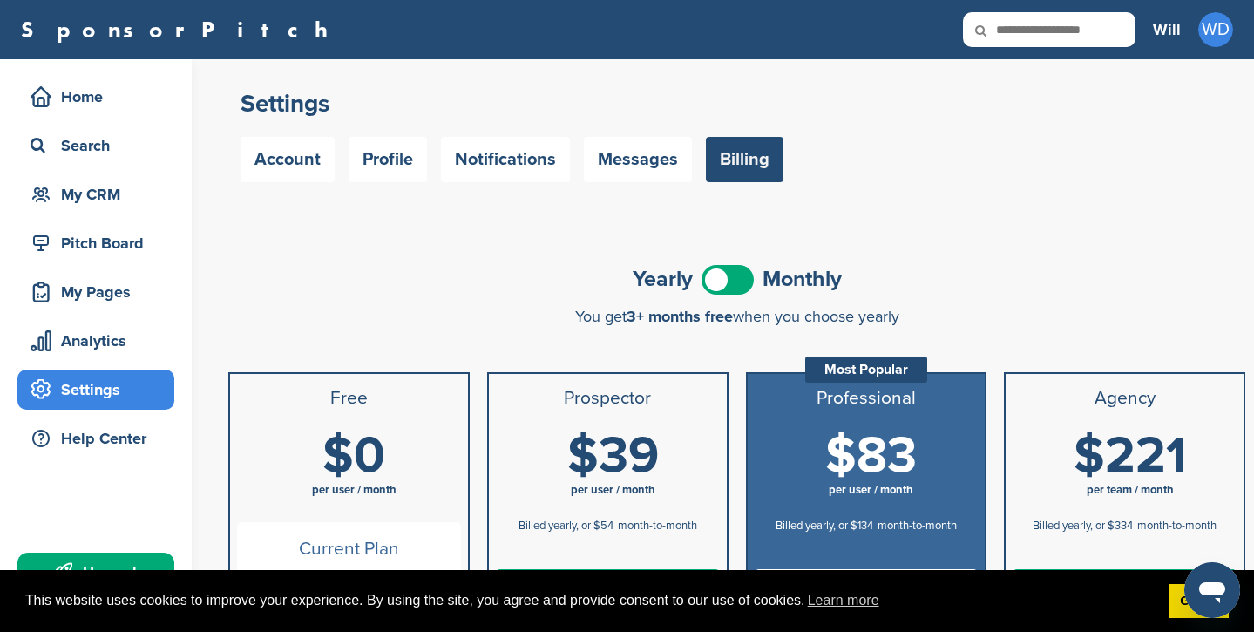
click at [729, 275] on span at bounding box center [727, 280] width 52 height 30
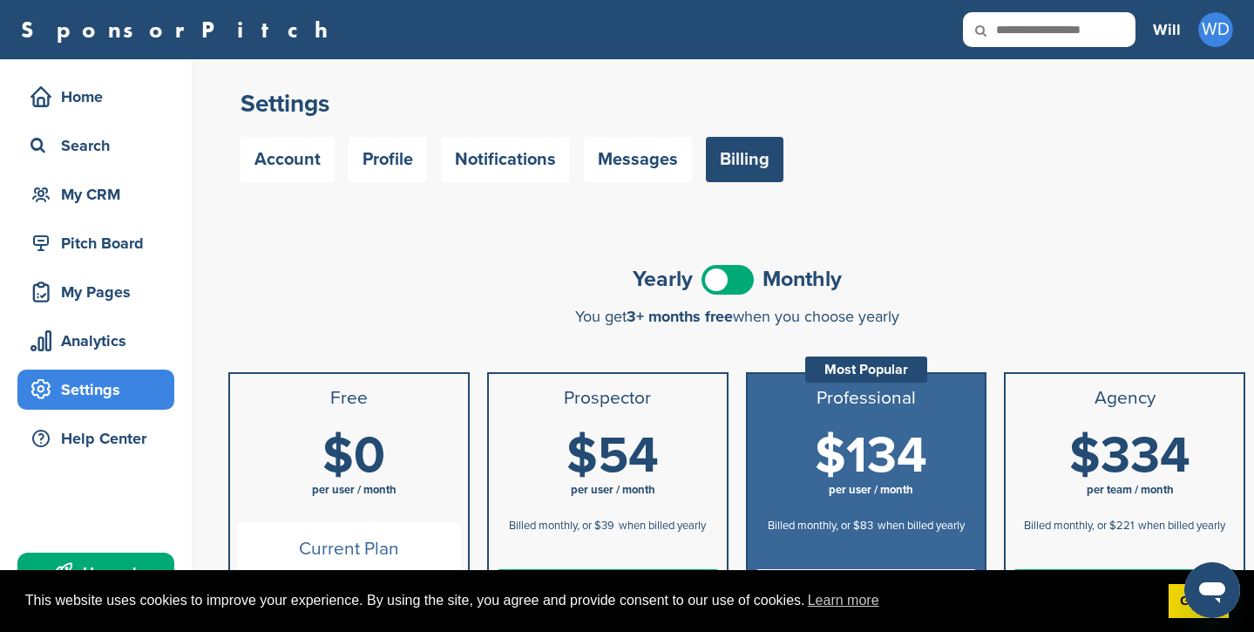
click at [733, 276] on span at bounding box center [727, 280] width 52 height 30
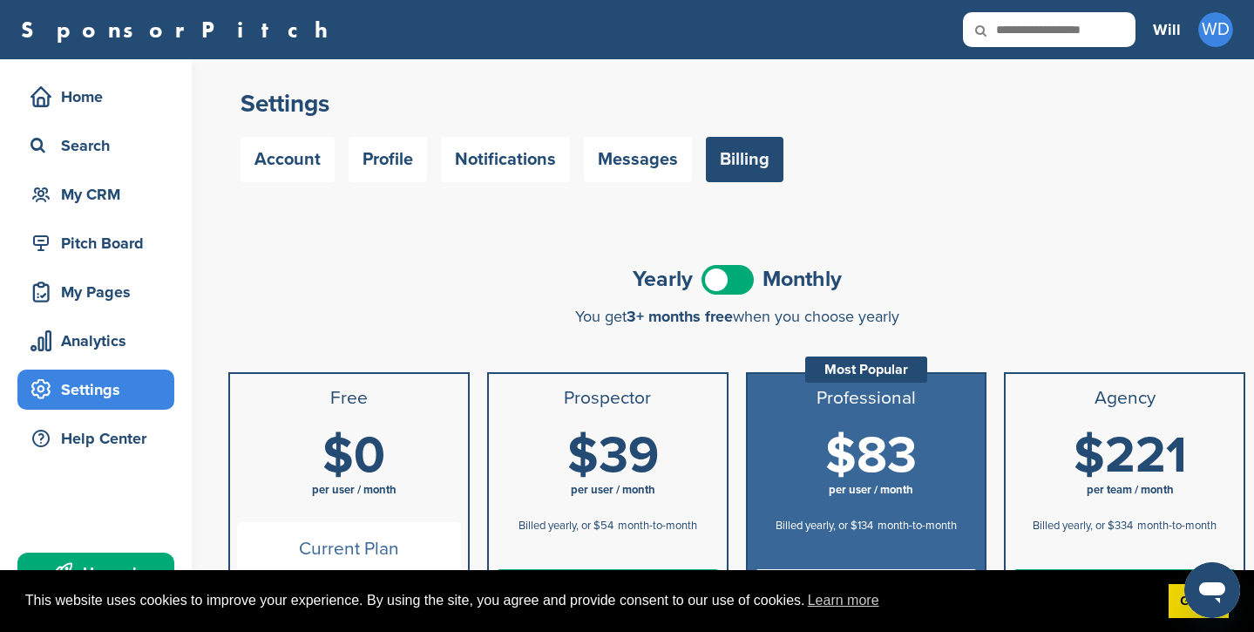
click at [724, 273] on span at bounding box center [727, 280] width 52 height 30
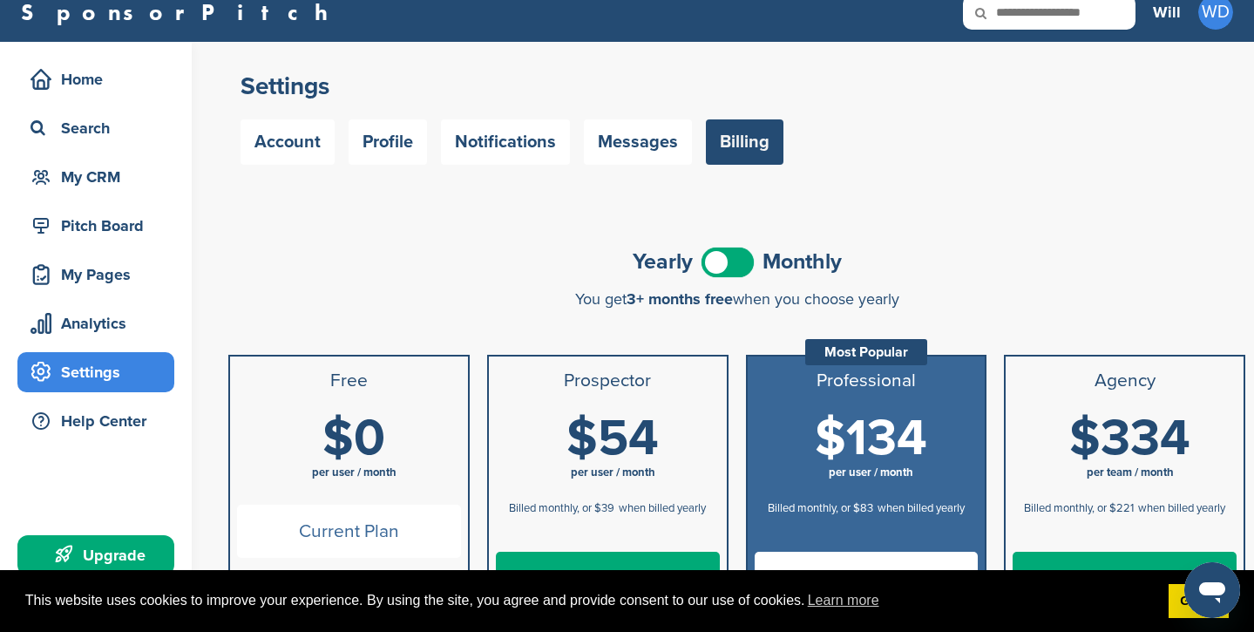
scroll to position [24, 0]
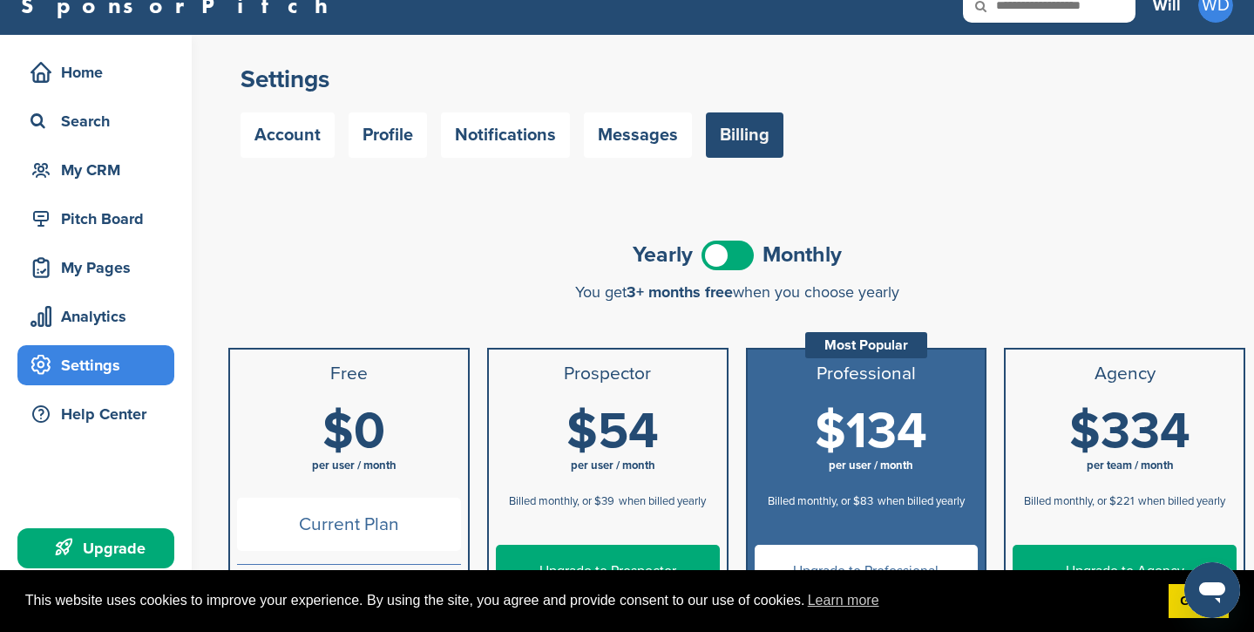
click at [729, 254] on span at bounding box center [727, 255] width 52 height 30
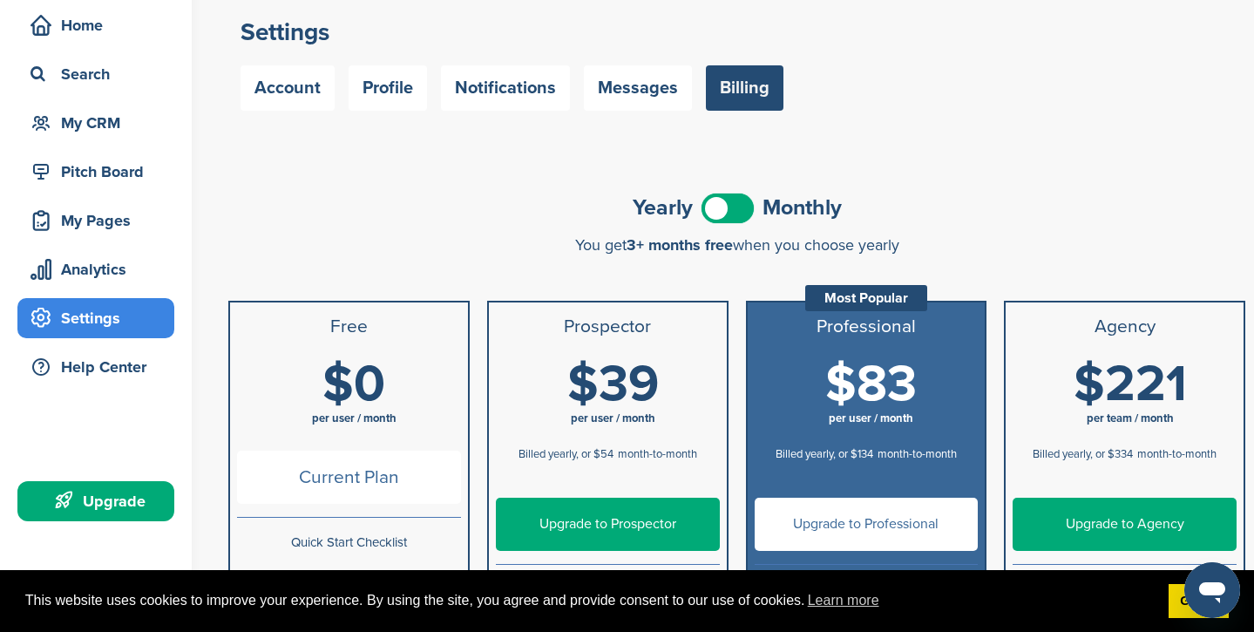
scroll to position [0, 0]
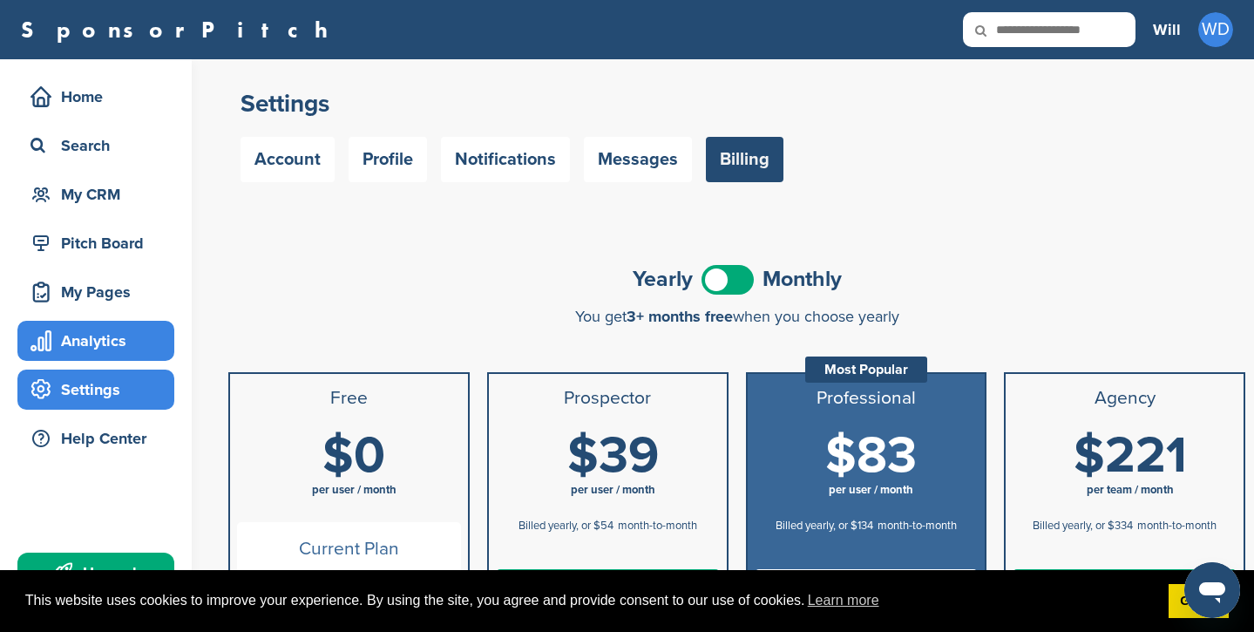
click at [96, 335] on div "Analytics" at bounding box center [100, 340] width 148 height 31
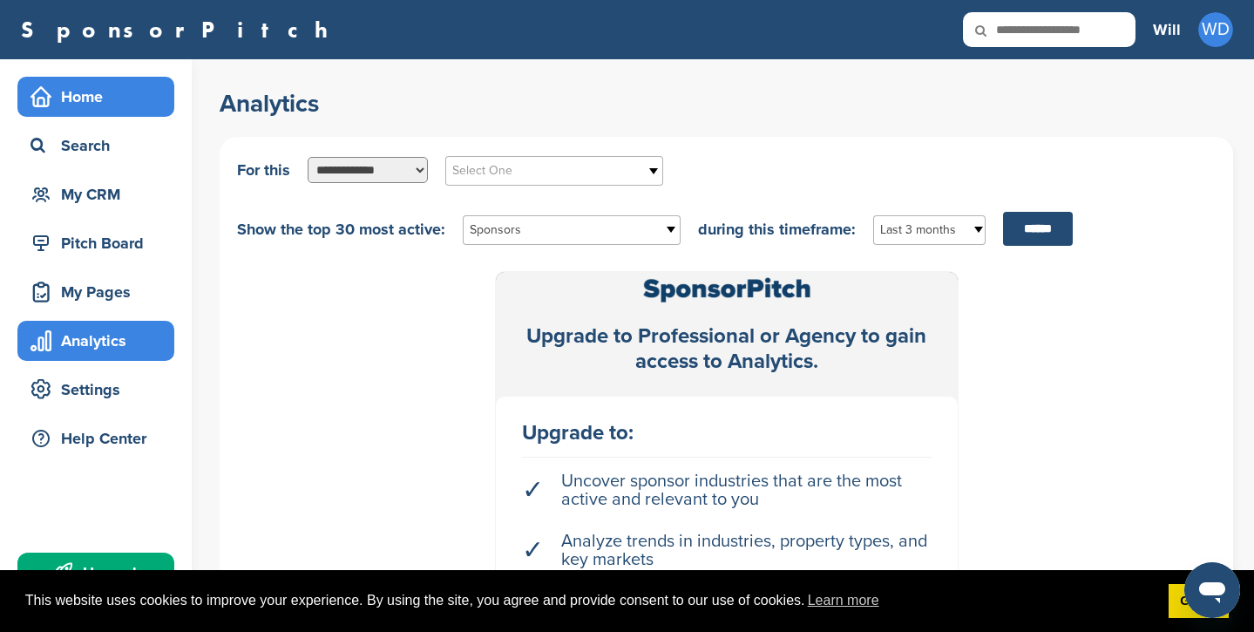
click at [90, 116] on div "Home" at bounding box center [95, 97] width 157 height 40
click at [94, 106] on div "Home" at bounding box center [100, 96] width 148 height 31
